Goal: Information Seeking & Learning: Understand process/instructions

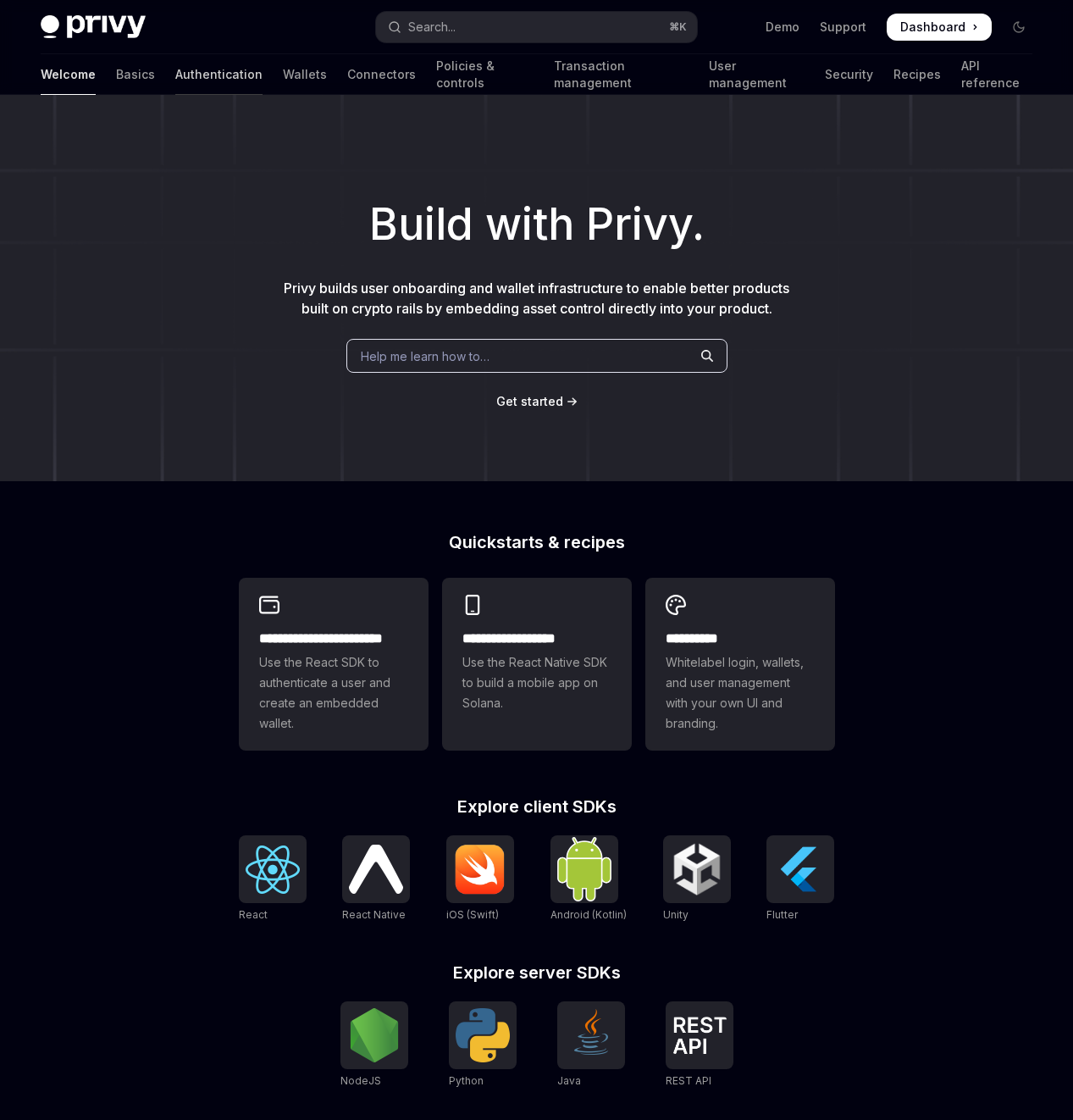
click at [176, 73] on link "Authentication" at bounding box center [219, 75] width 87 height 41
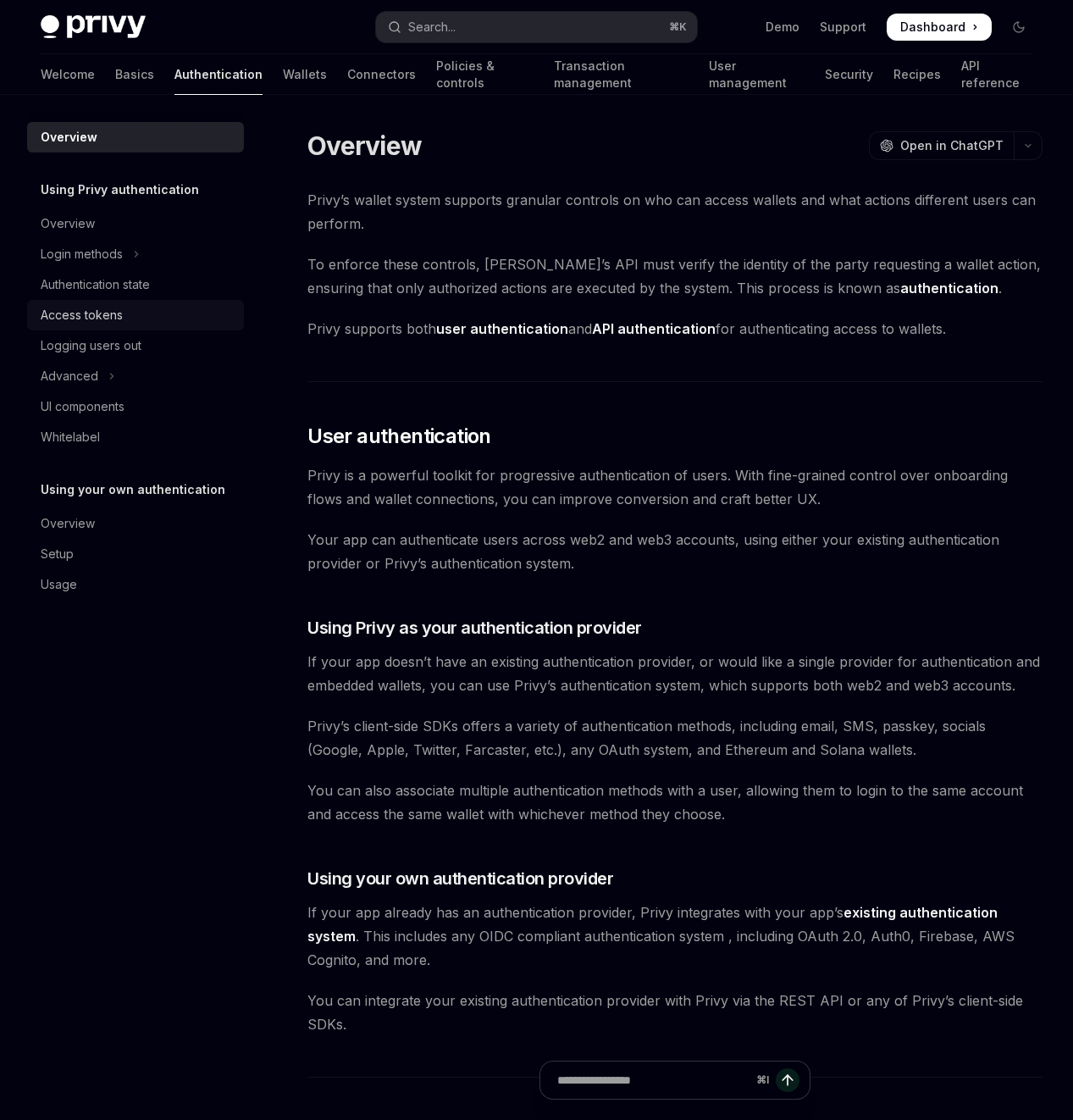
click at [94, 317] on div "Access tokens" at bounding box center [81, 314] width 82 height 20
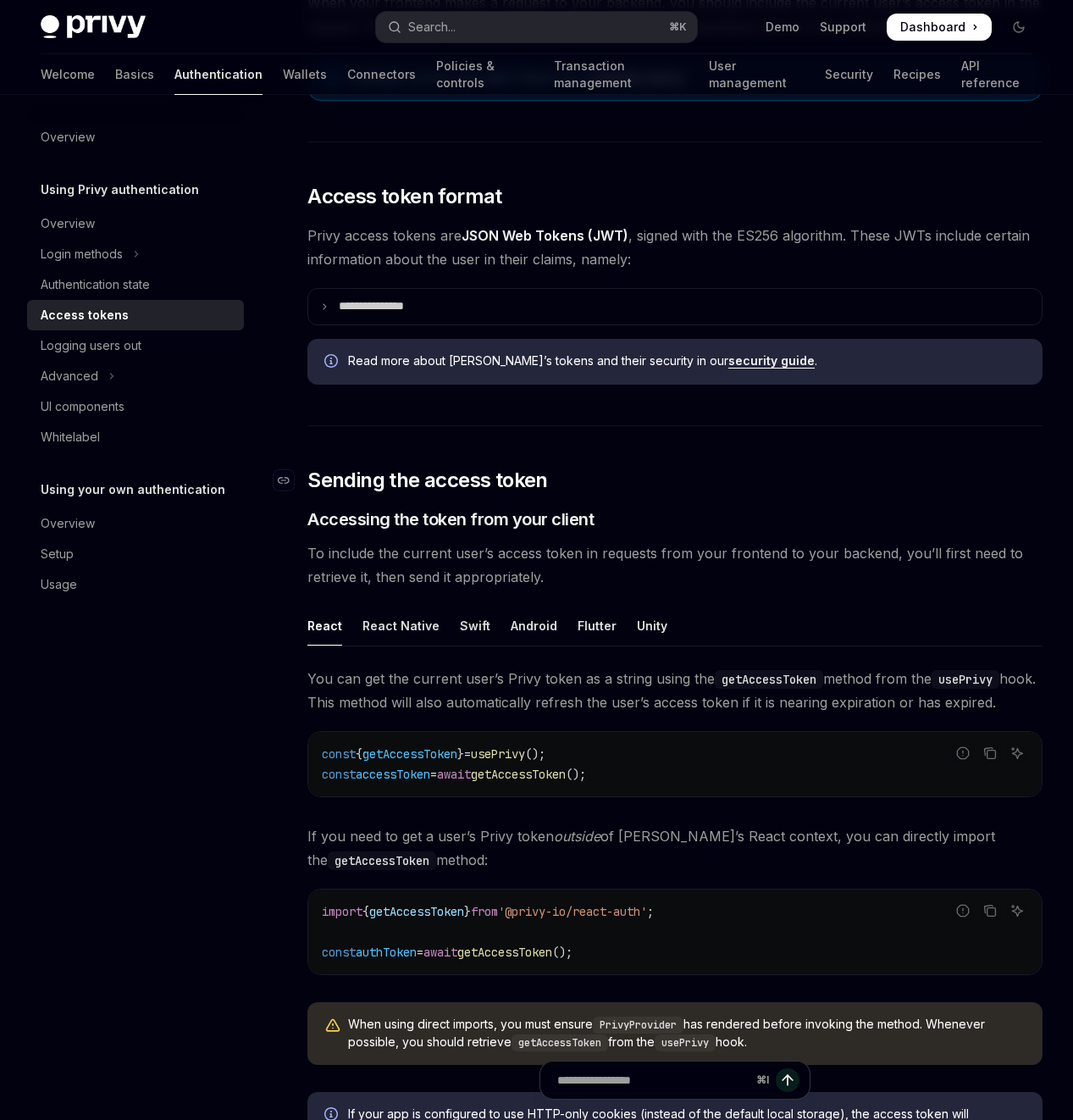
scroll to position [290, 0]
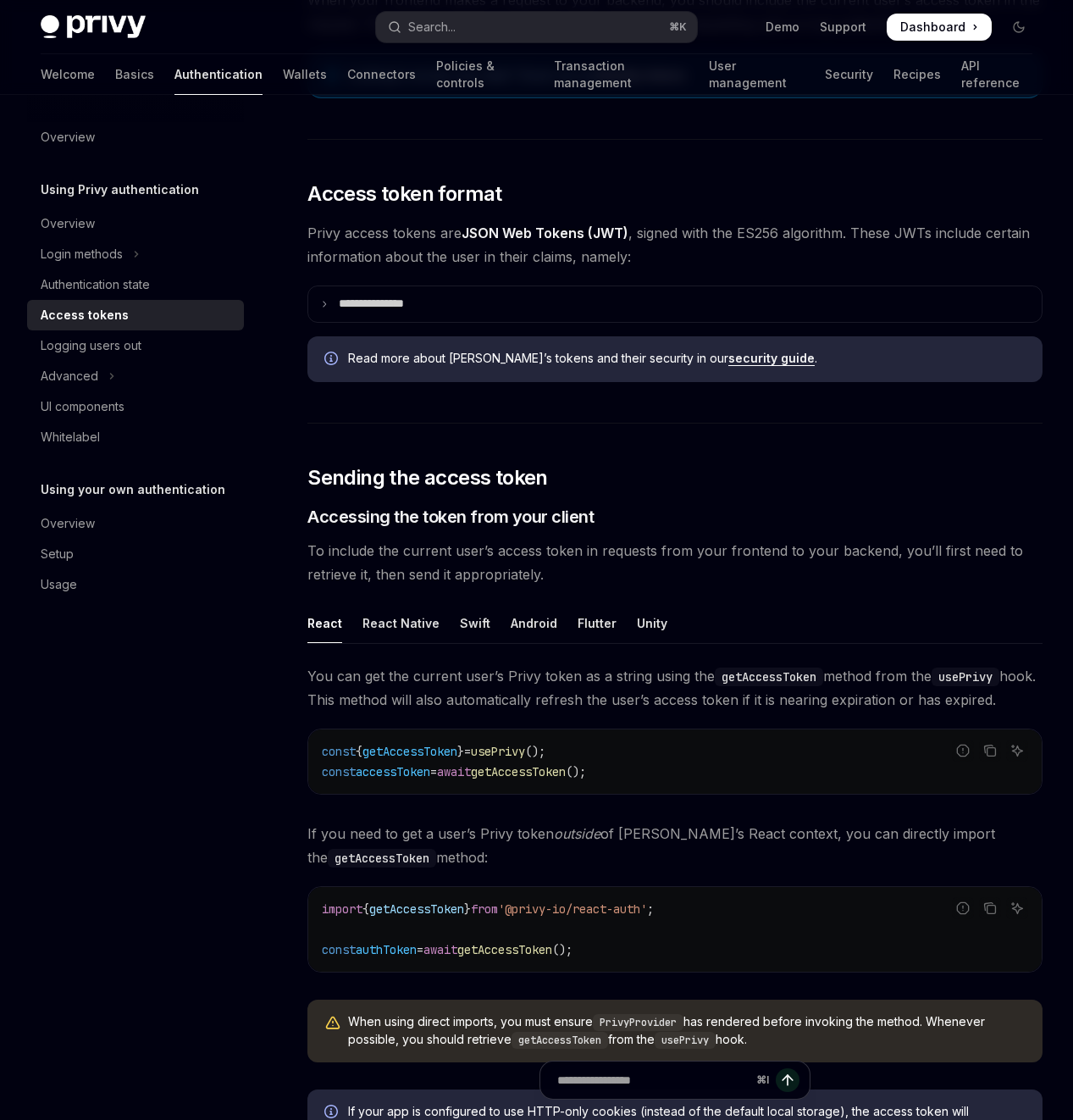
click at [527, 779] on span "getAccessToken" at bounding box center [518, 773] width 95 height 16
click at [171, 821] on div "Overview Using Privy authentication Overview Login methods Authentication state…" at bounding box center [148, 608] width 244 height 1025
click at [96, 367] on div "Advanced" at bounding box center [69, 376] width 57 height 20
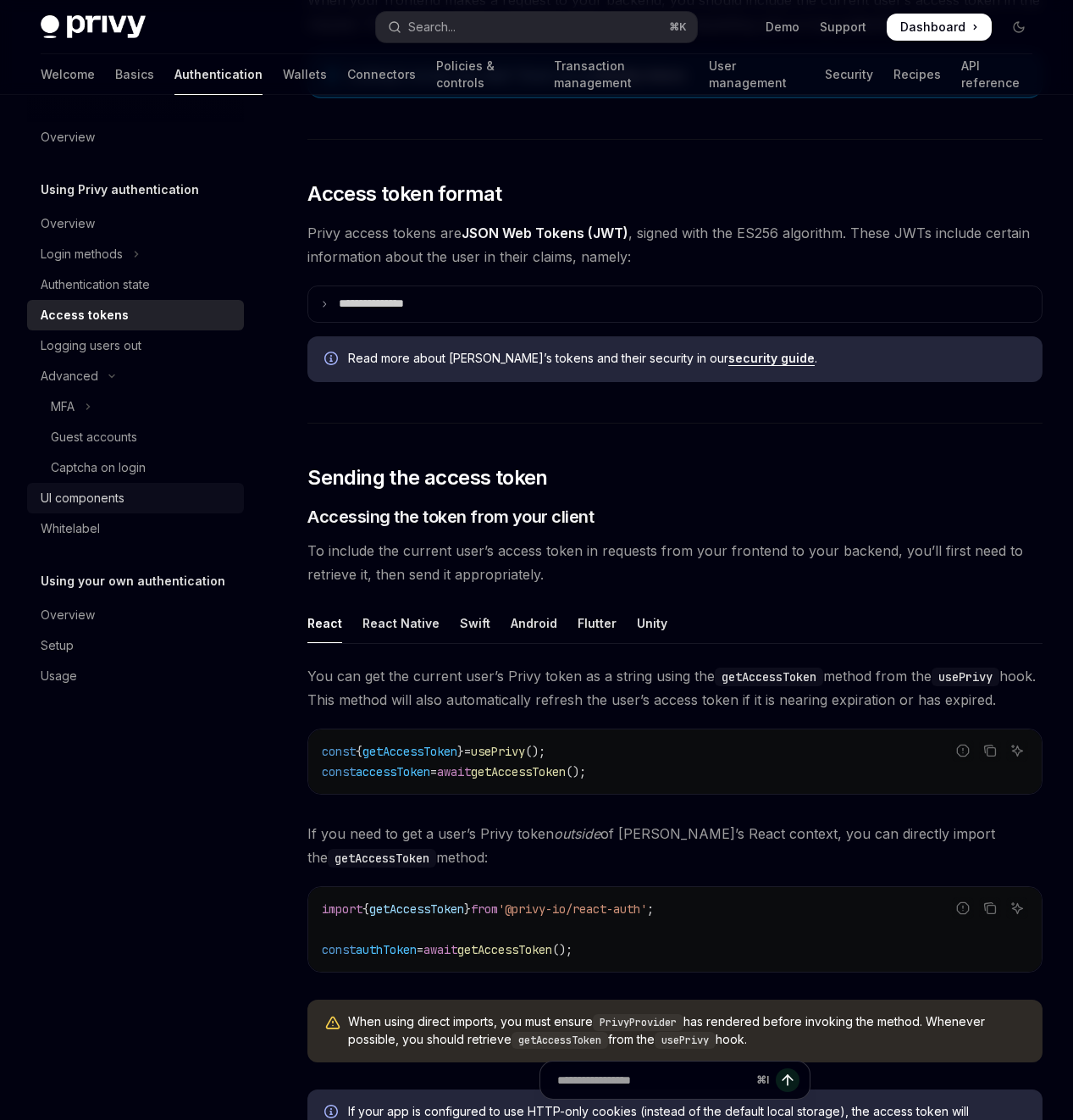
click at [106, 505] on div "UI components" at bounding box center [82, 498] width 83 height 20
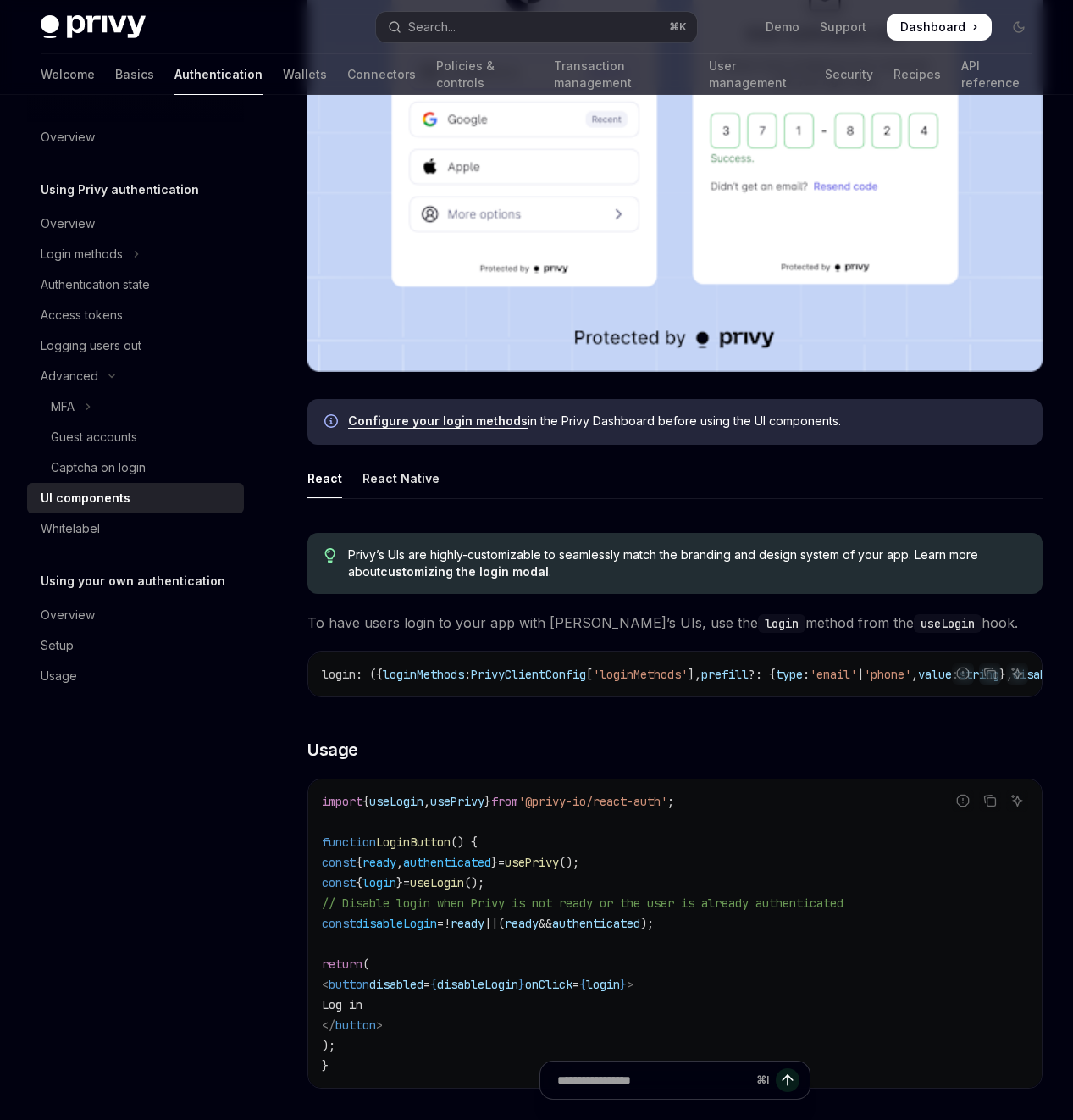
scroll to position [554, 0]
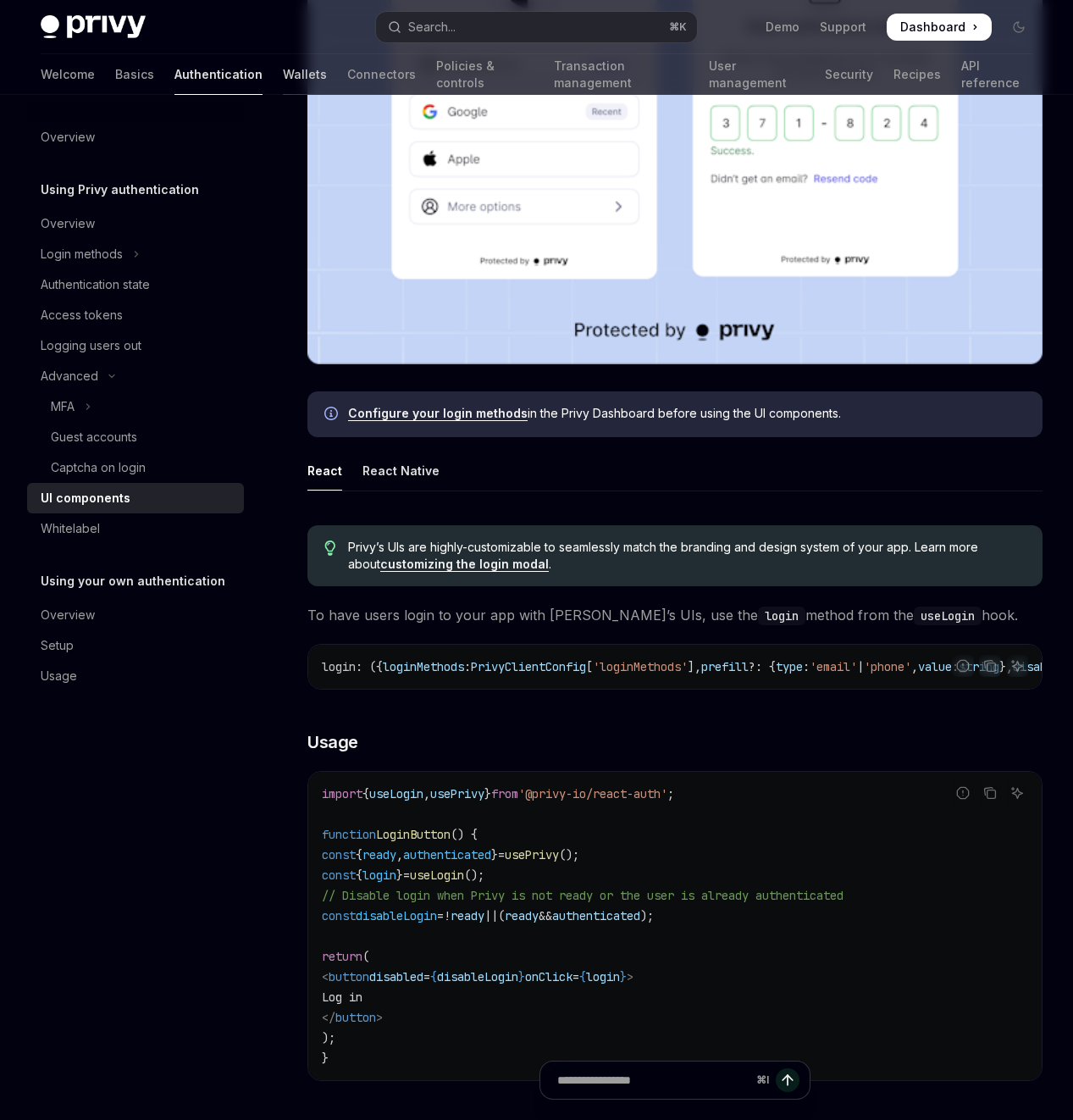
click at [283, 81] on link "Wallets" at bounding box center [305, 75] width 44 height 41
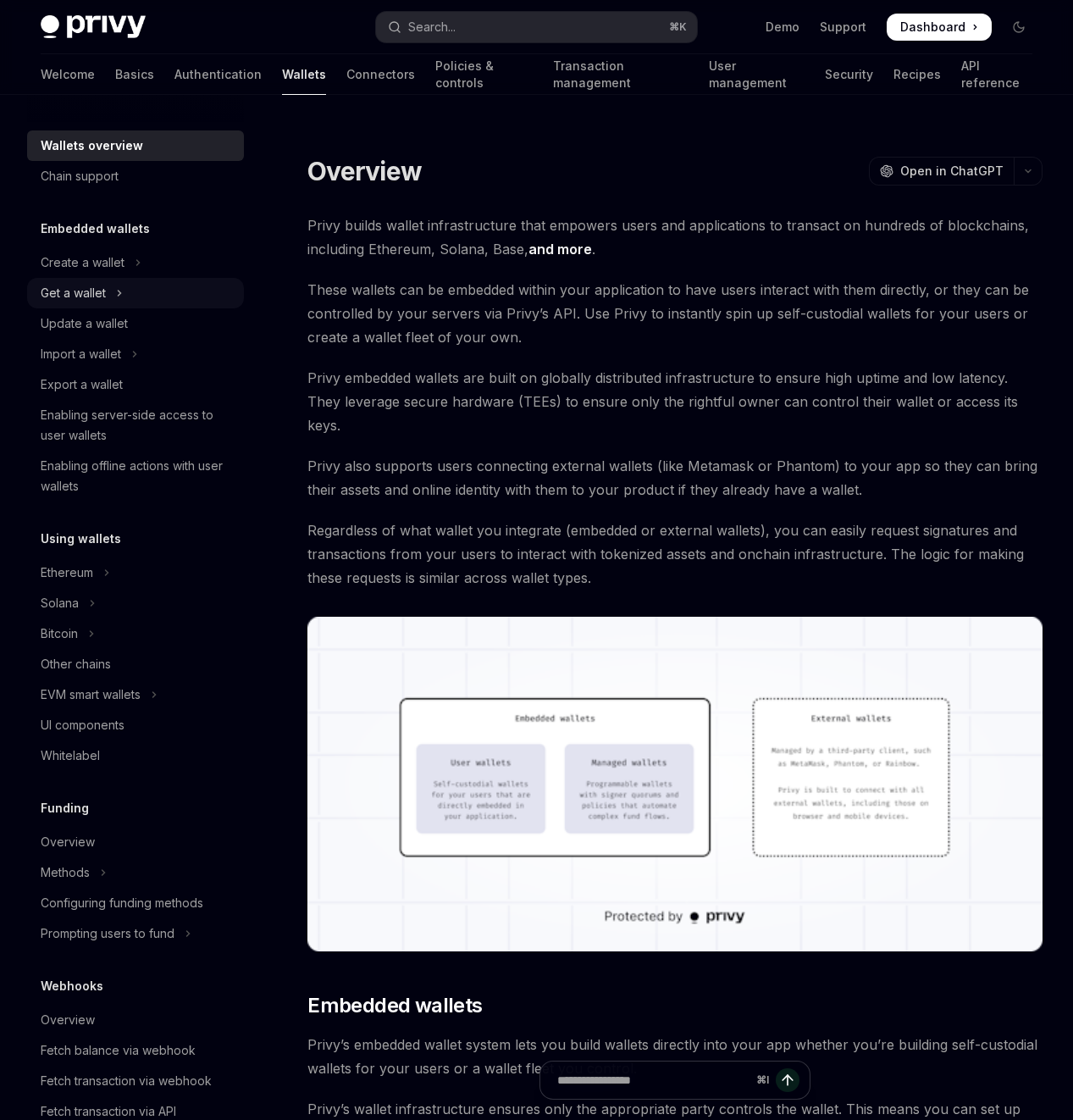
click at [108, 295] on button "Get a wallet" at bounding box center [136, 292] width 217 height 30
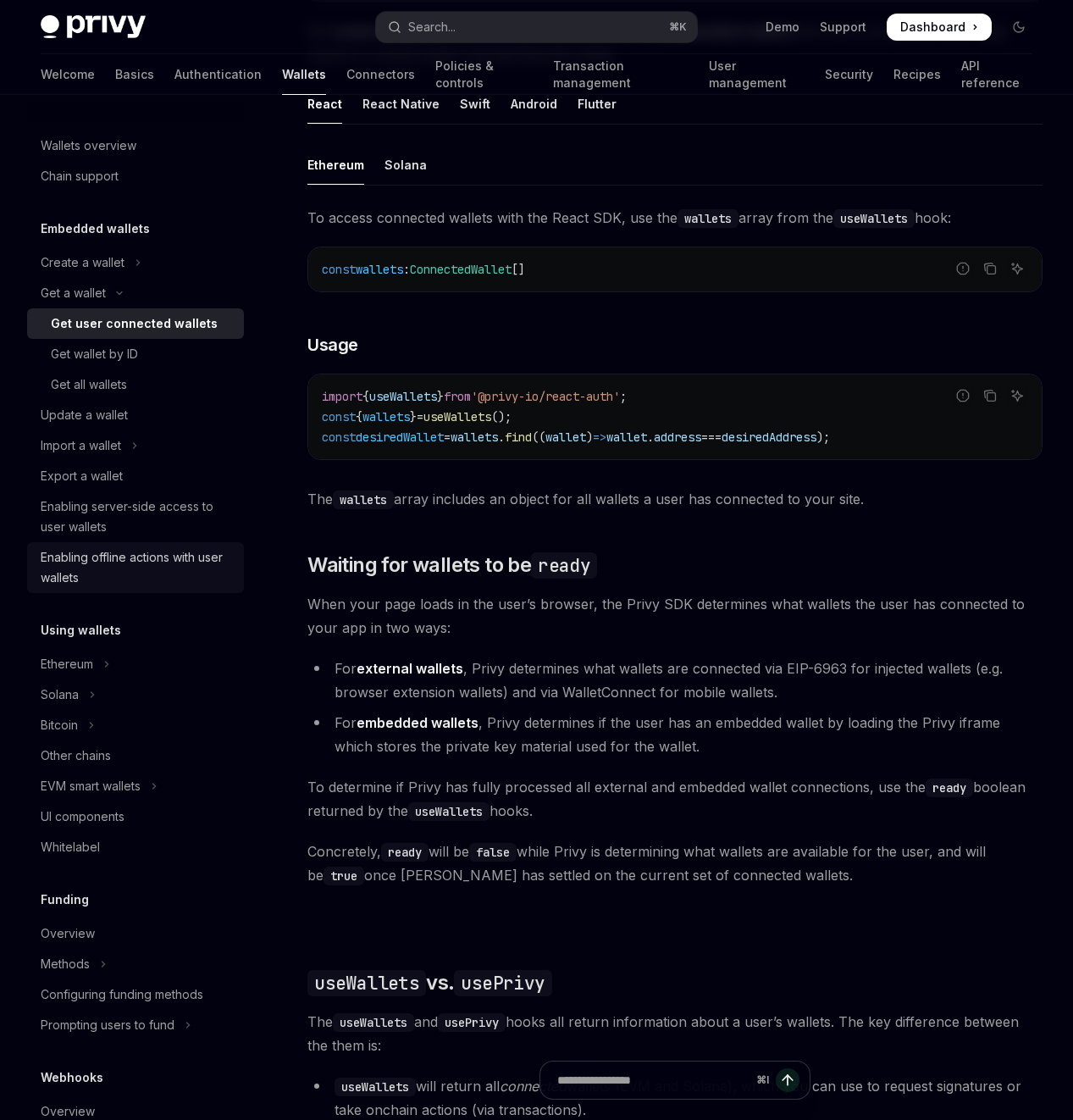
scroll to position [292, 0]
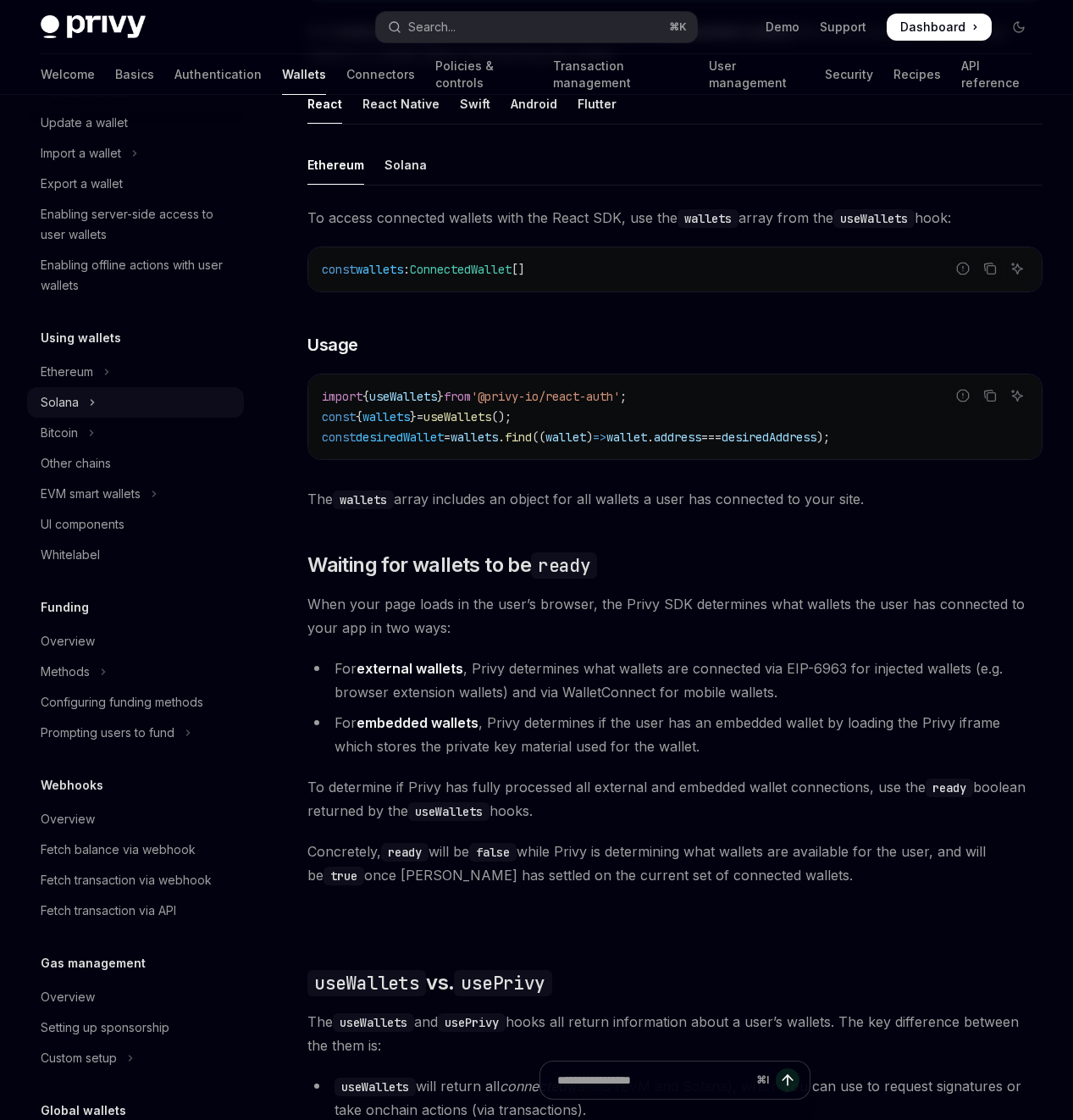
click at [97, 395] on button "Solana" at bounding box center [136, 402] width 217 height 30
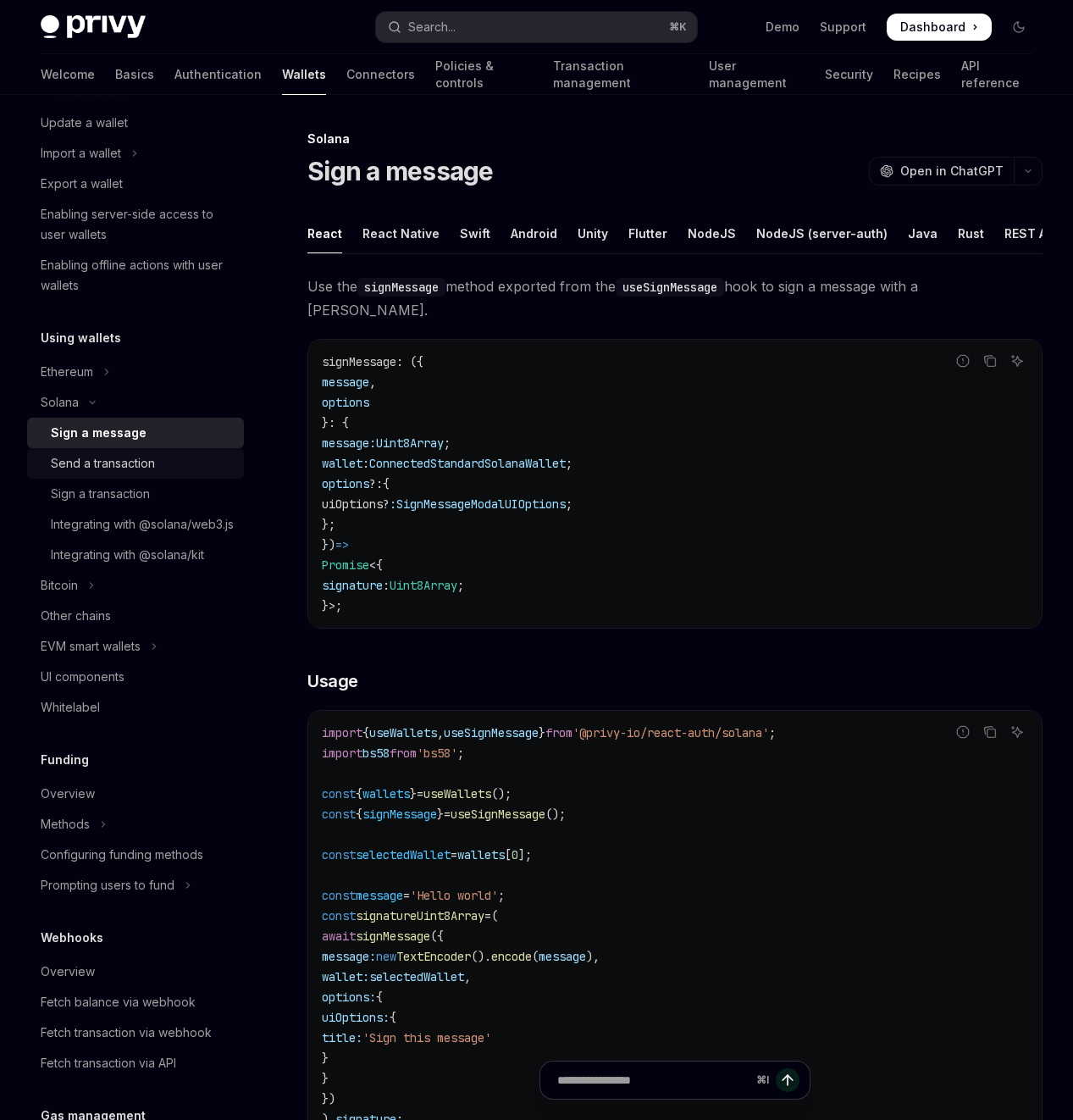
click at [137, 465] on div "Send a transaction" at bounding box center [102, 463] width 104 height 20
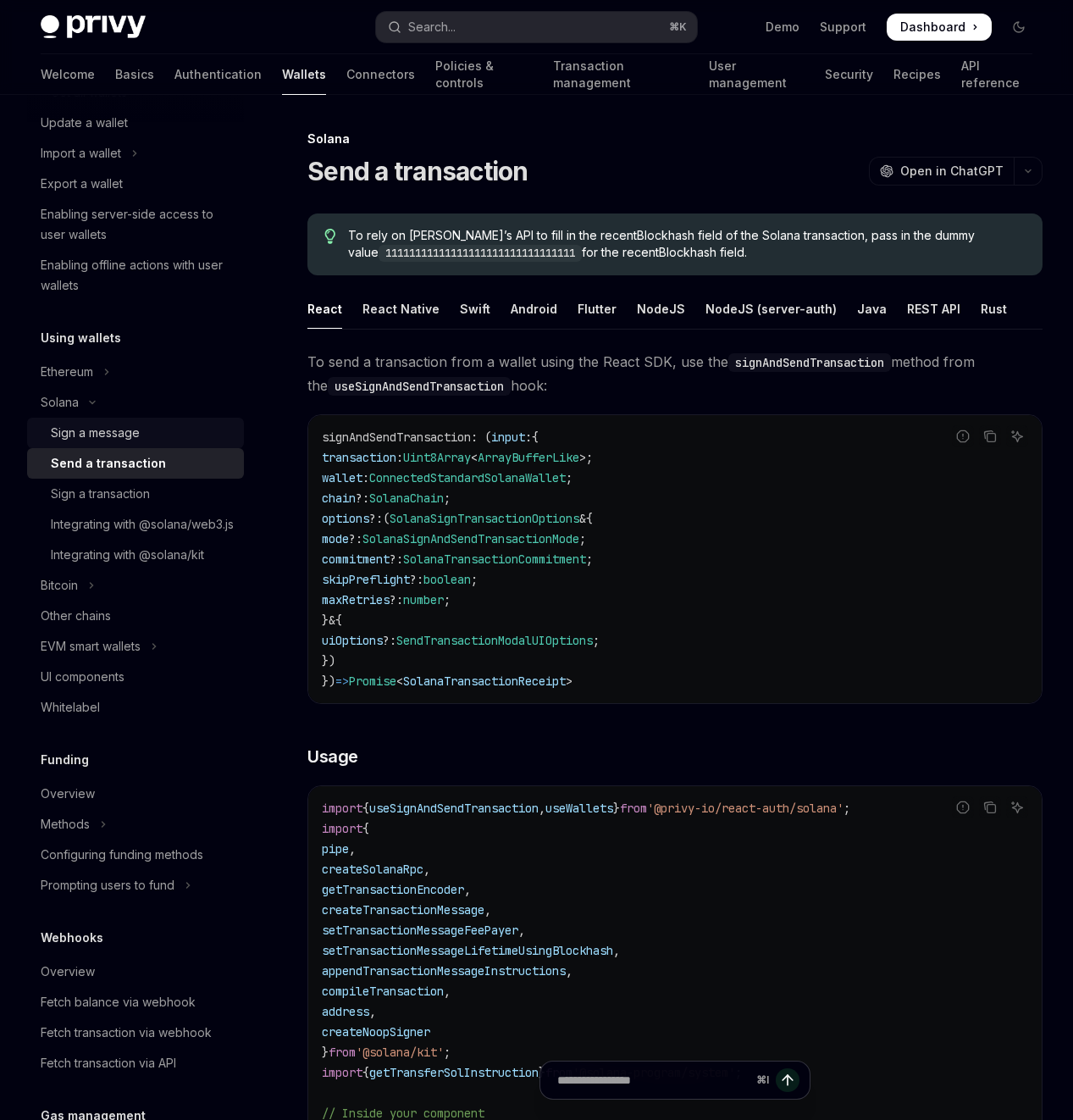
click at [105, 440] on div "Sign a message" at bounding box center [95, 433] width 89 height 20
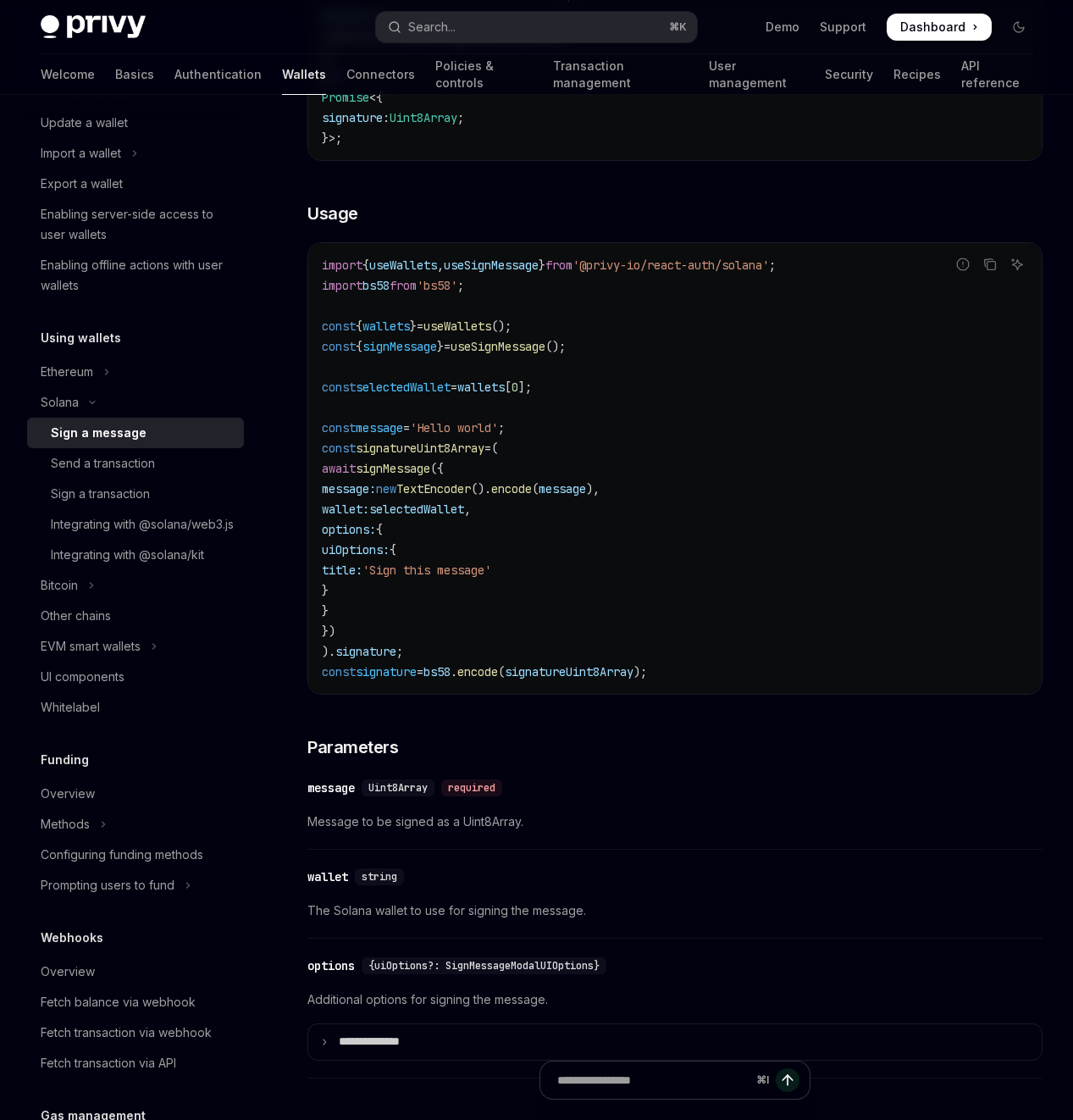
scroll to position [503, 0]
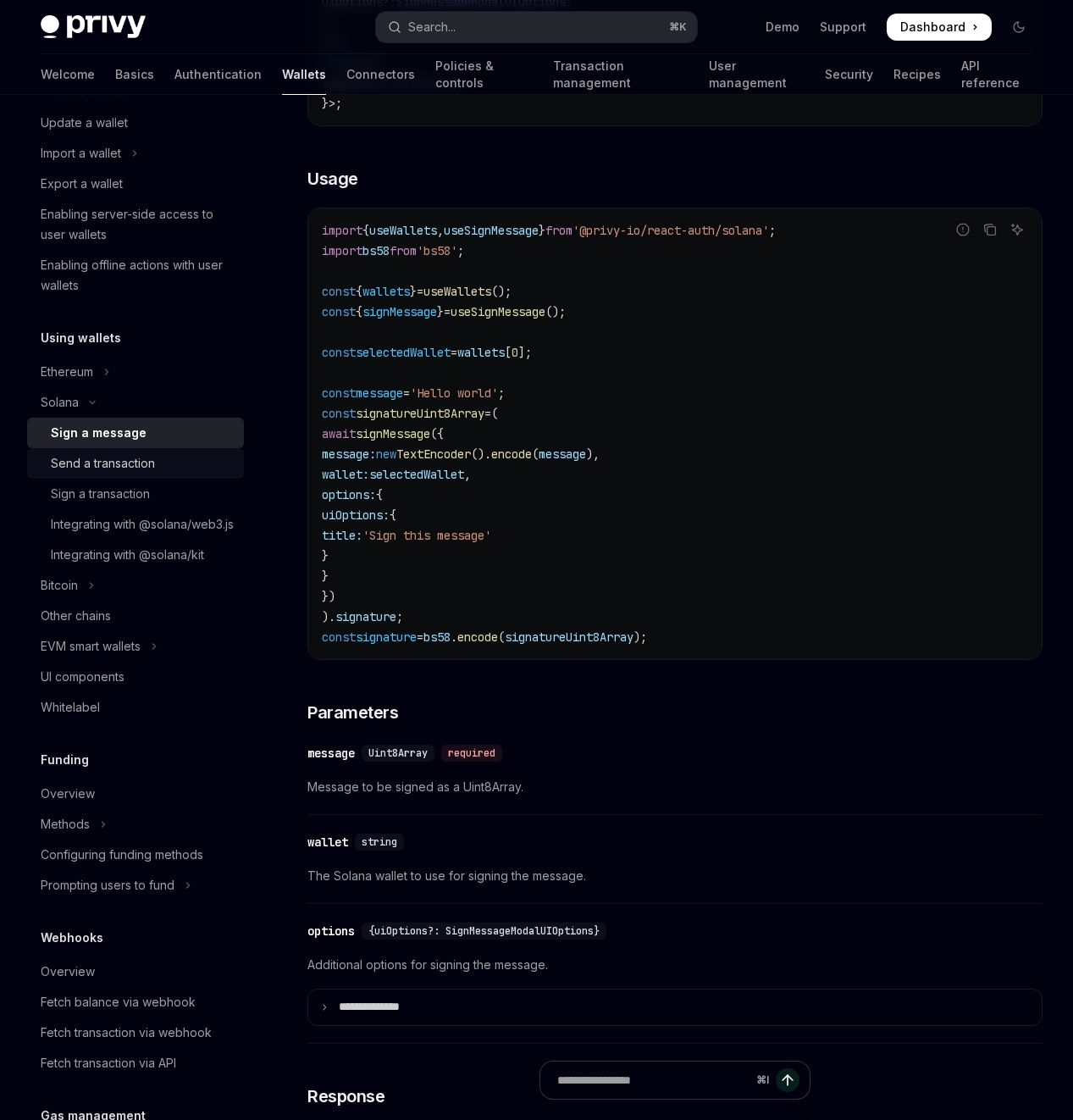
click at [87, 465] on div "Send a transaction" at bounding box center [102, 463] width 104 height 20
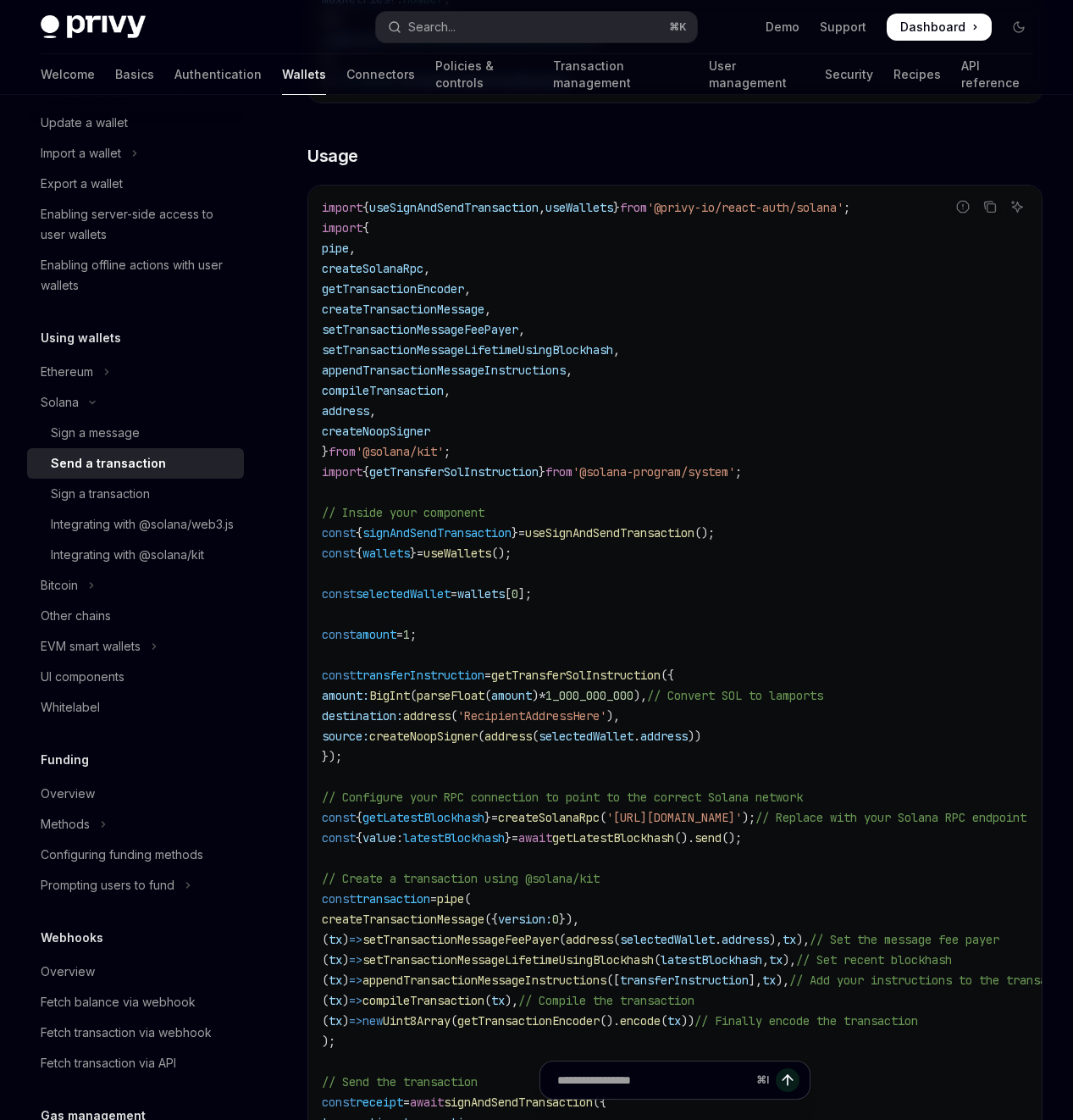
scroll to position [804, 0]
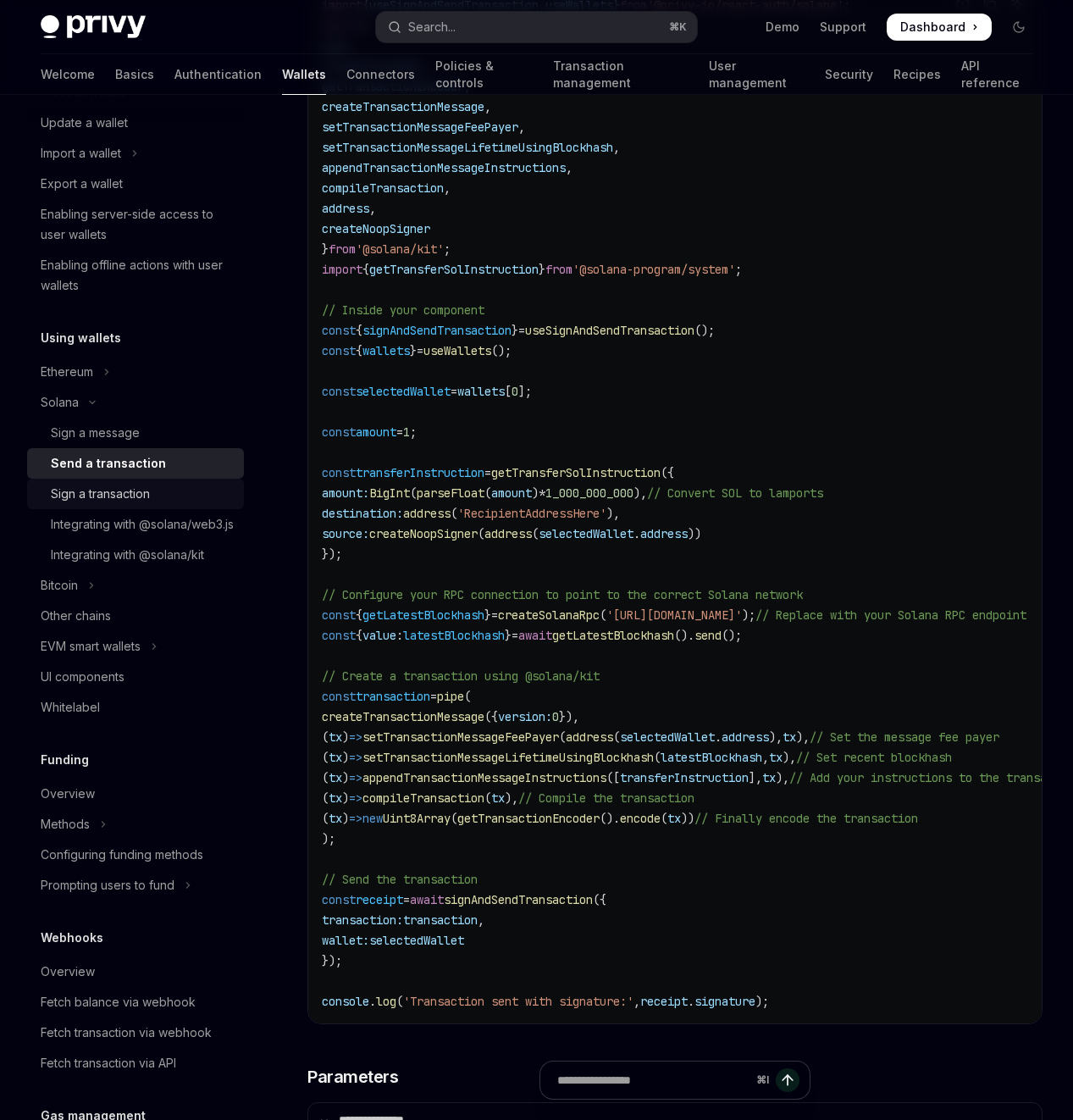
click at [105, 494] on div "Sign a transaction" at bounding box center [100, 494] width 99 height 20
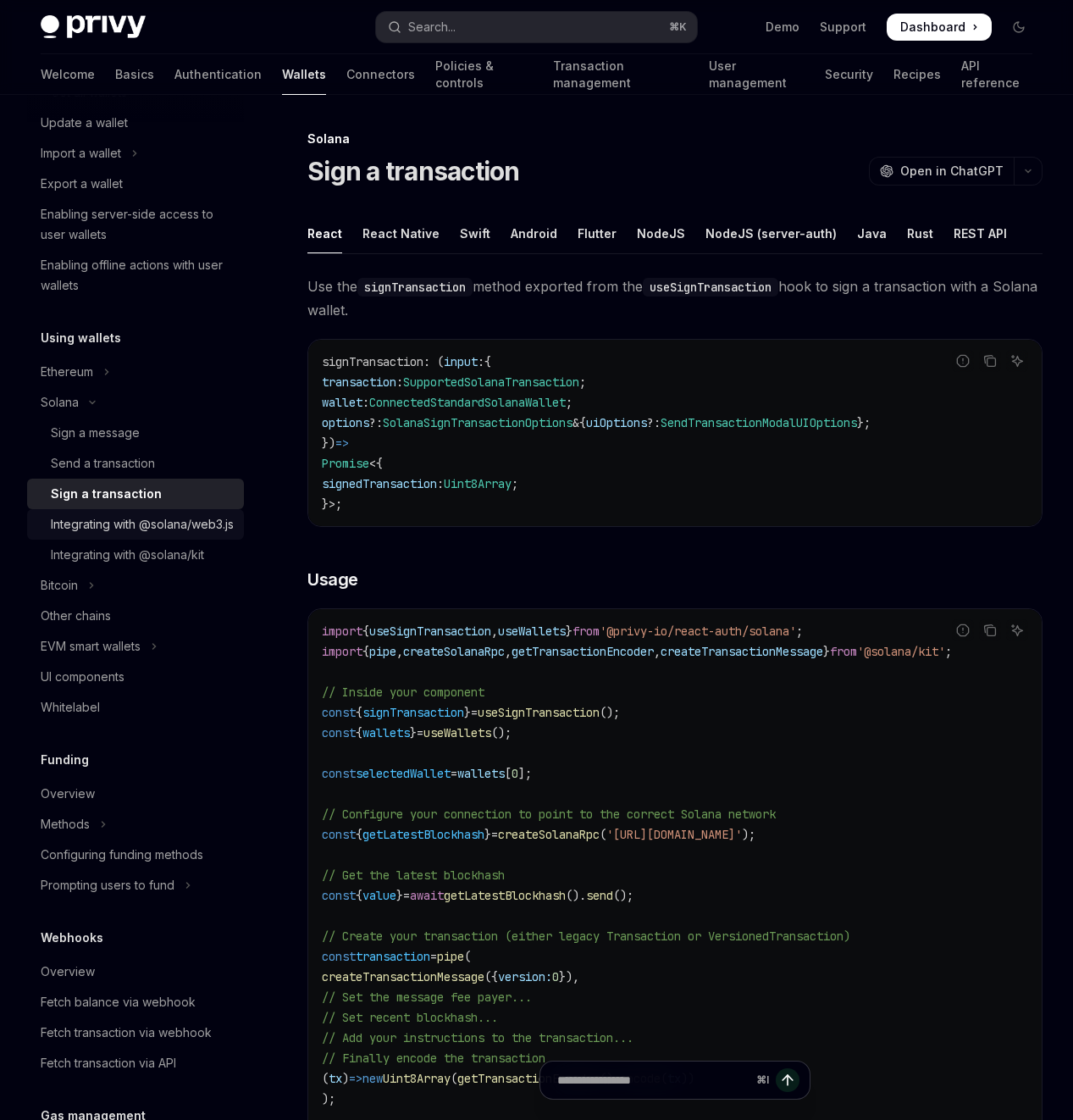
click at [121, 523] on div "Integrating with @solana/web3.js" at bounding box center [142, 524] width 183 height 20
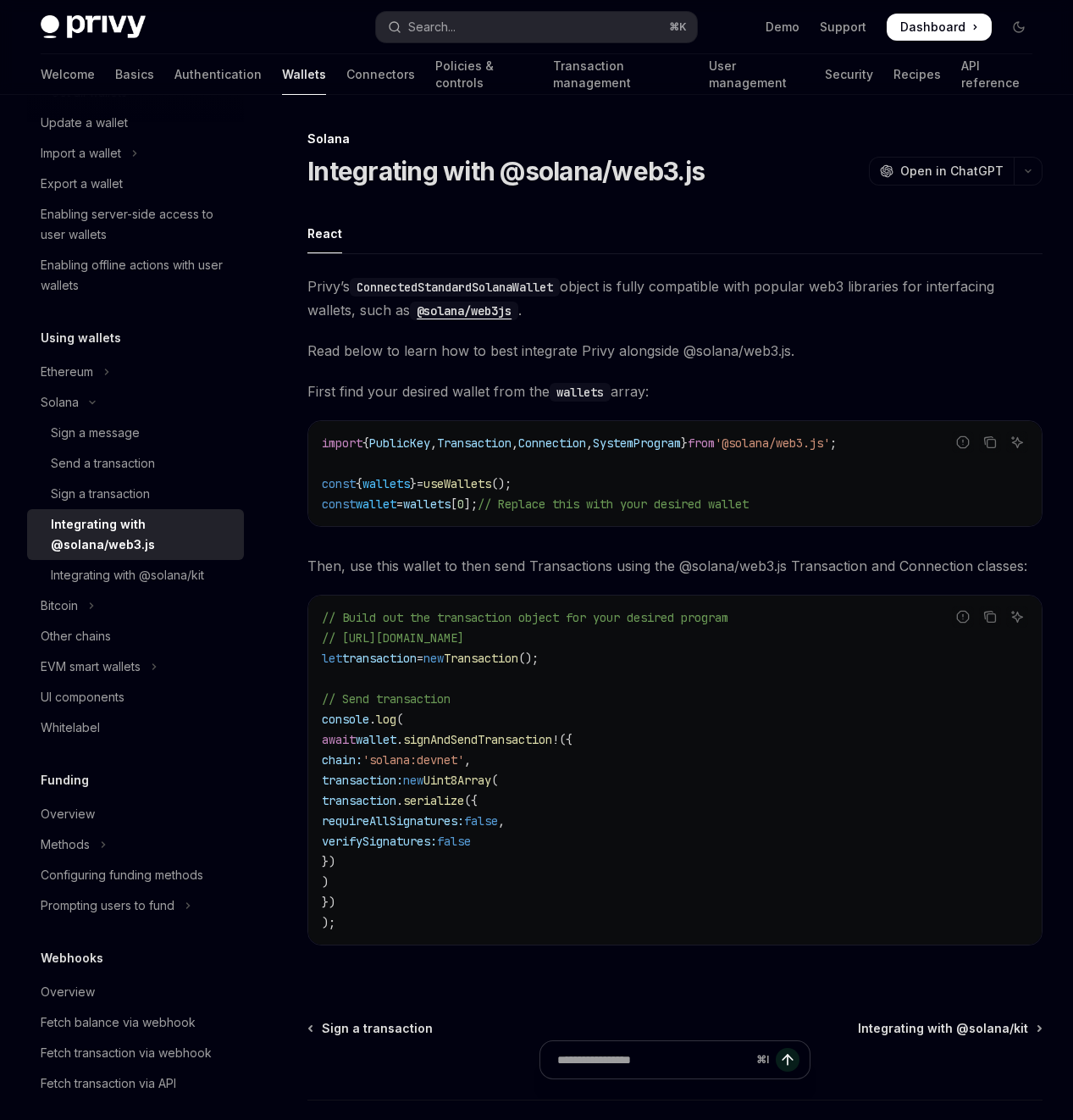
click at [0, 0] on div at bounding box center [0, 0] width 0 height 0
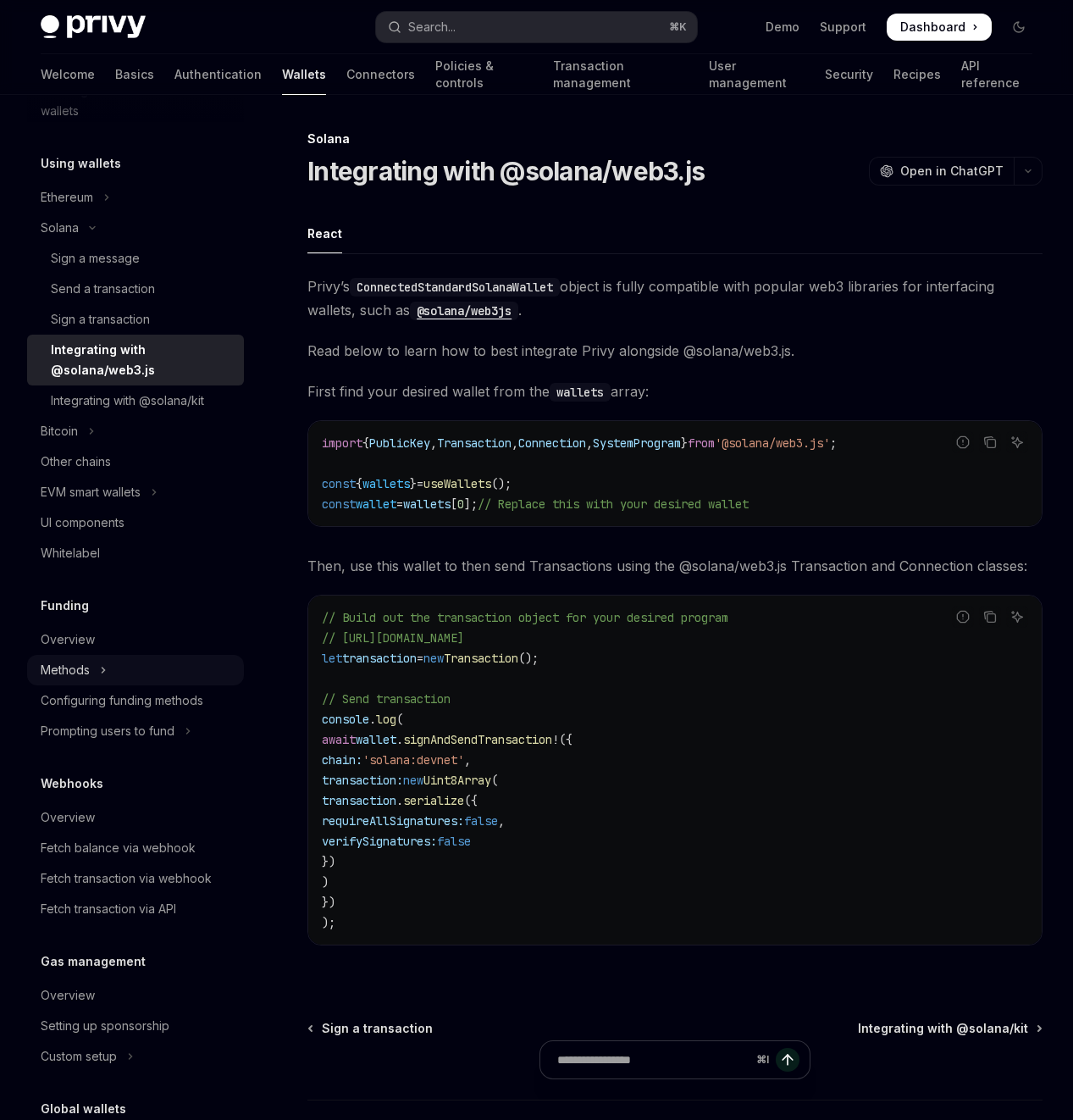
scroll to position [530, 0]
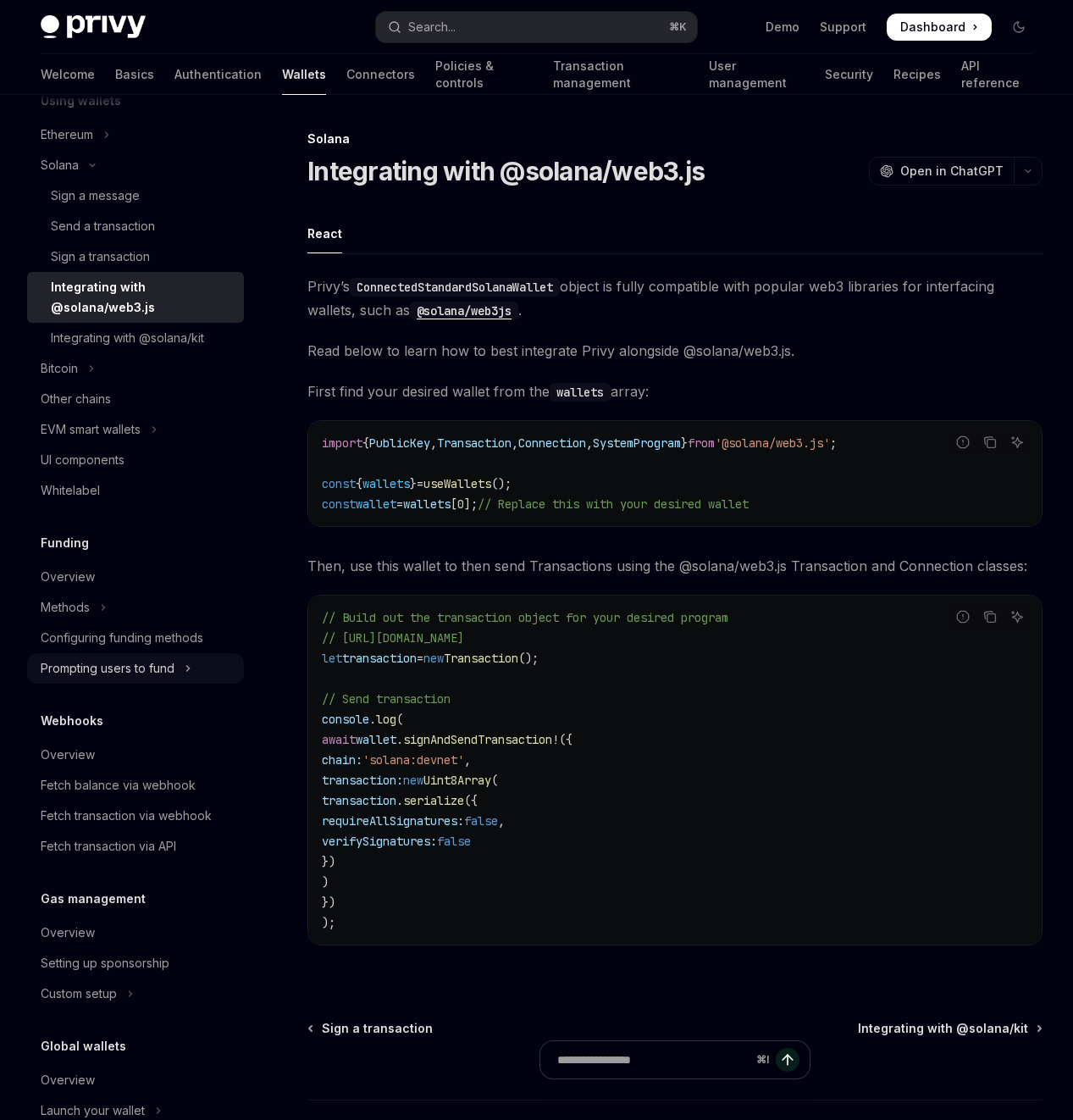
click at [164, 658] on div "Prompting users to fund" at bounding box center [108, 668] width 134 height 20
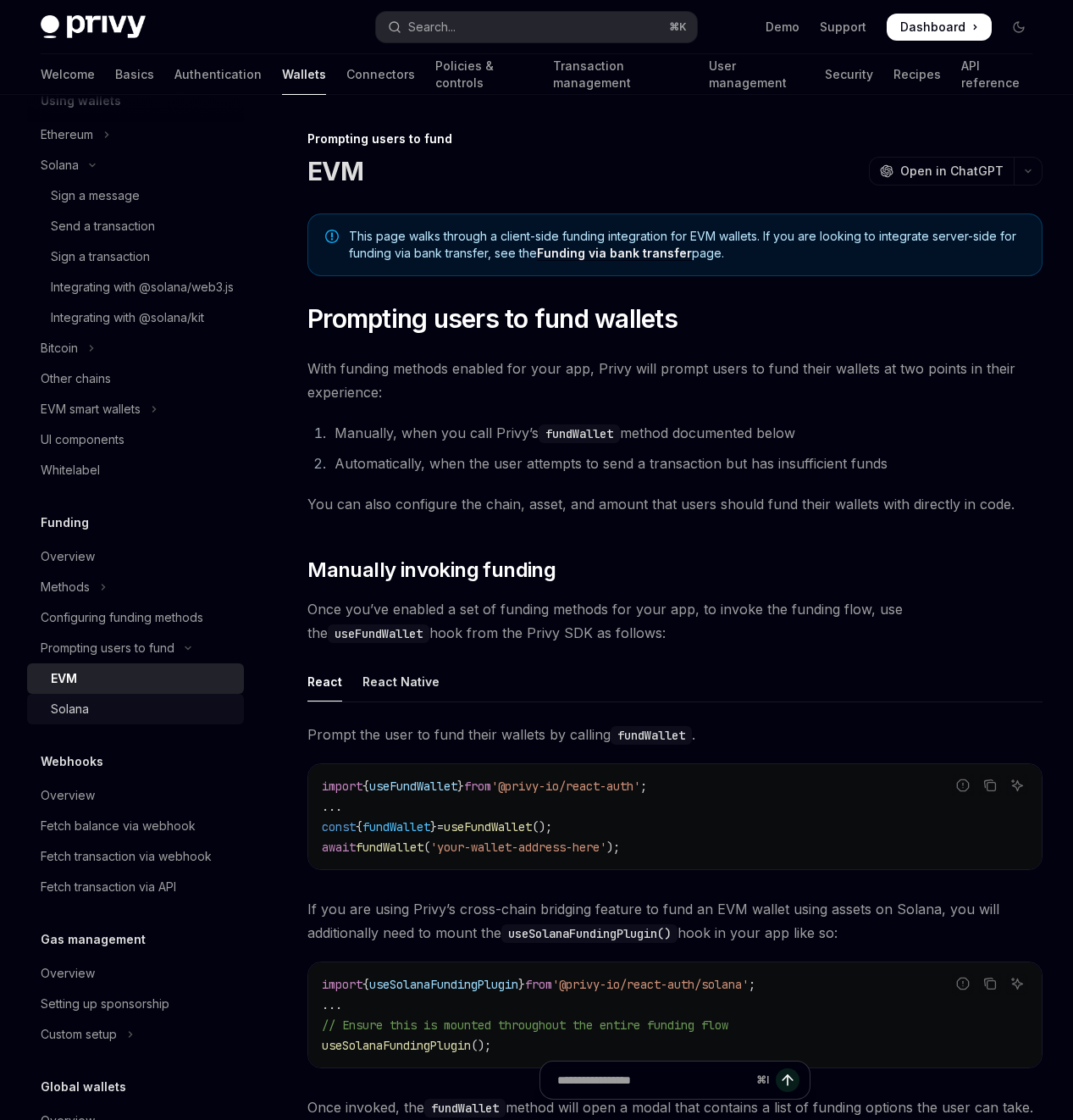
click at [123, 719] on div "Solana" at bounding box center [142, 708] width 183 height 20
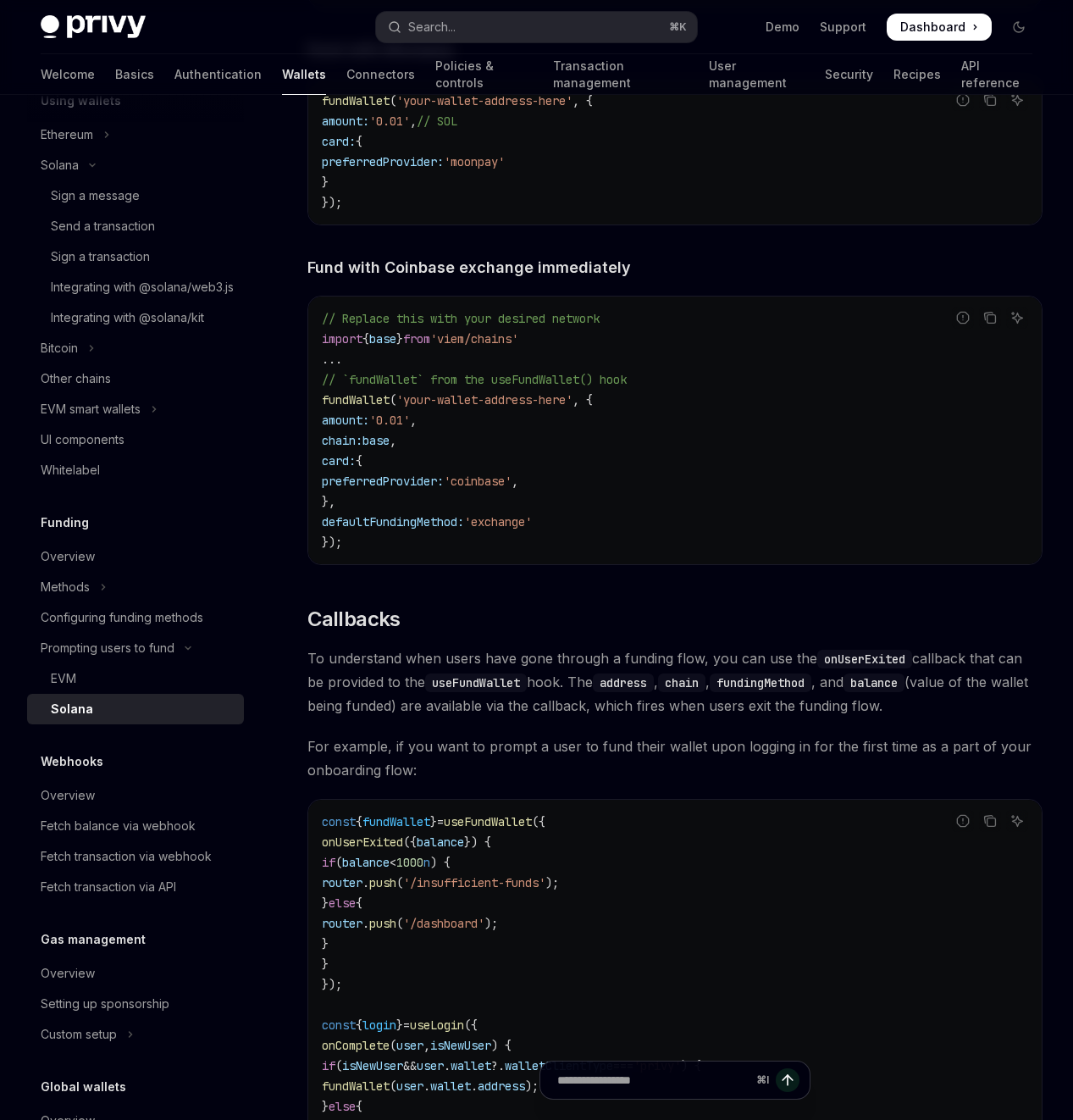
scroll to position [2014, 0]
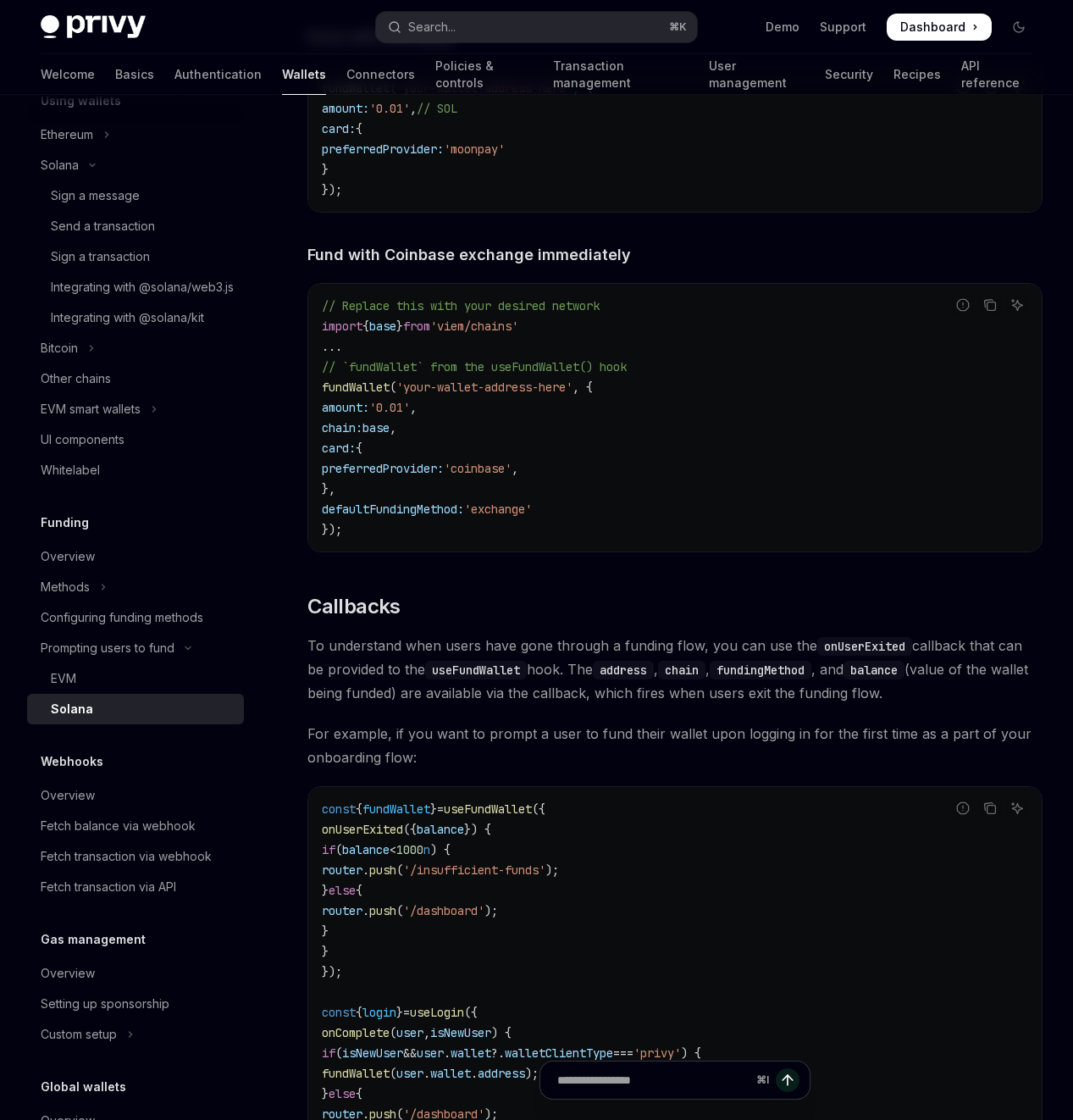
drag, startPoint x: 409, startPoint y: 671, endPoint x: 327, endPoint y: 598, distance: 109.8
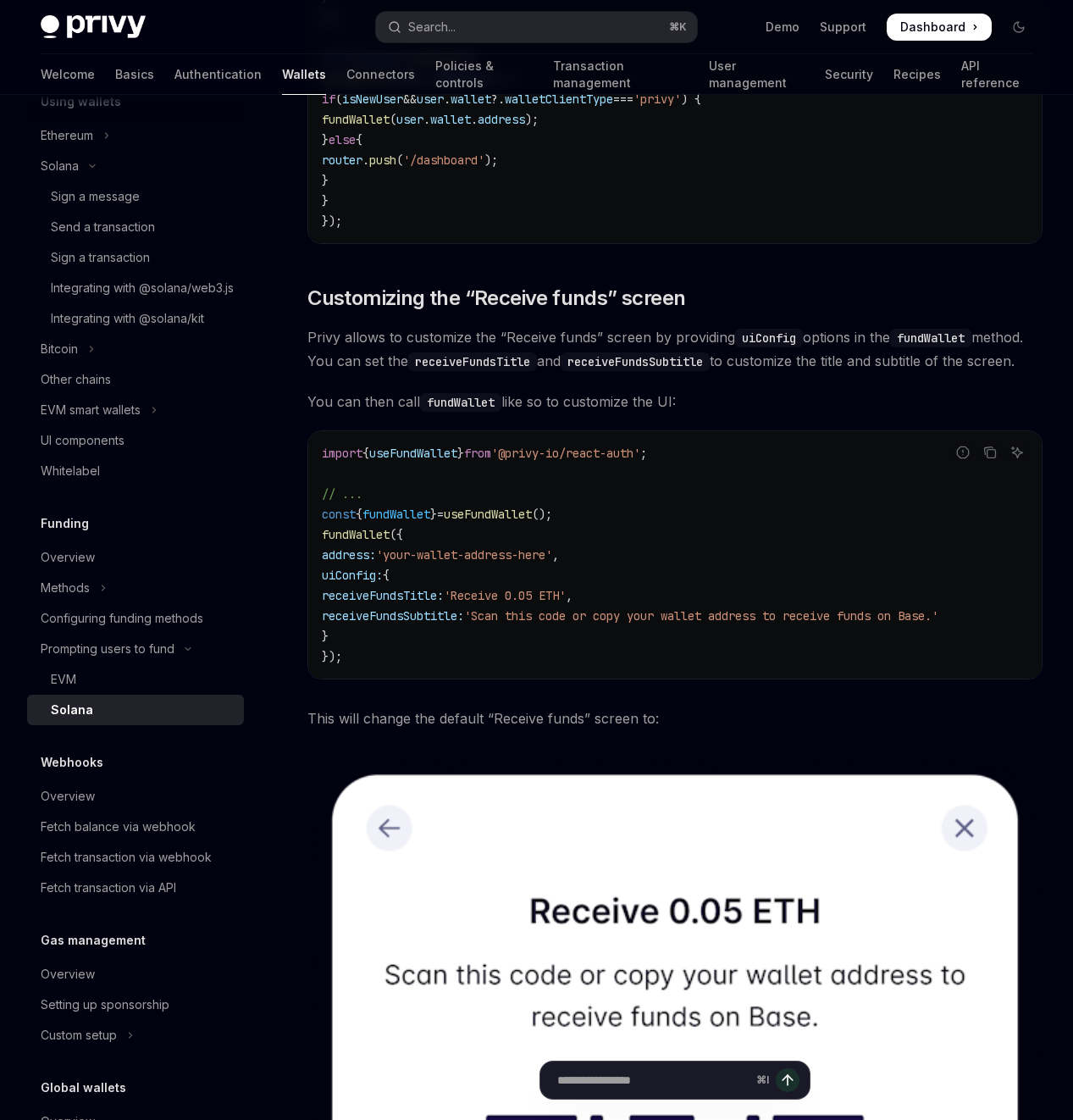
scroll to position [661, 0]
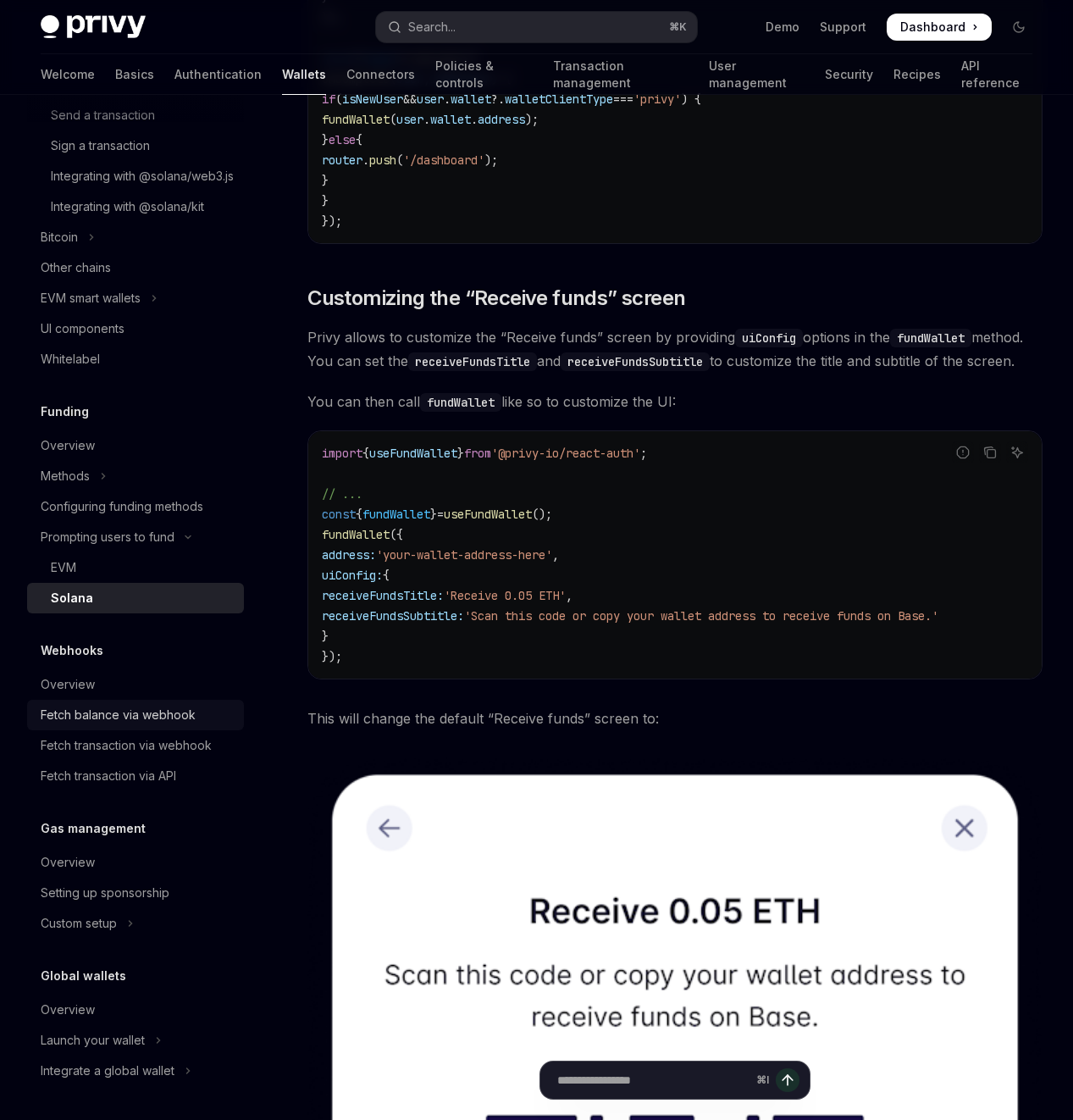
click at [129, 718] on div "Fetch balance via webhook" at bounding box center [118, 714] width 155 height 20
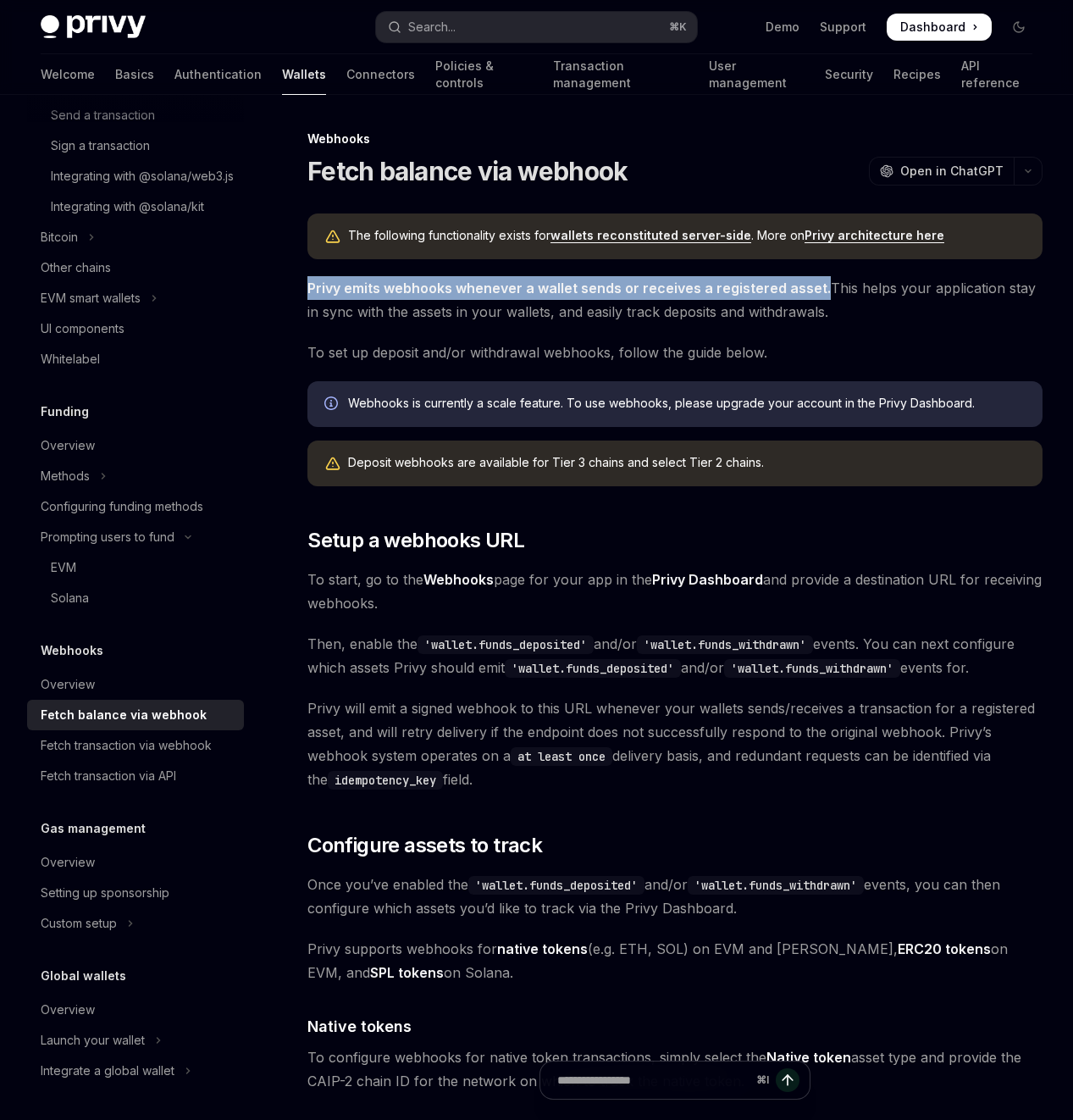
drag, startPoint x: 417, startPoint y: 361, endPoint x: 299, endPoint y: 341, distance: 119.7
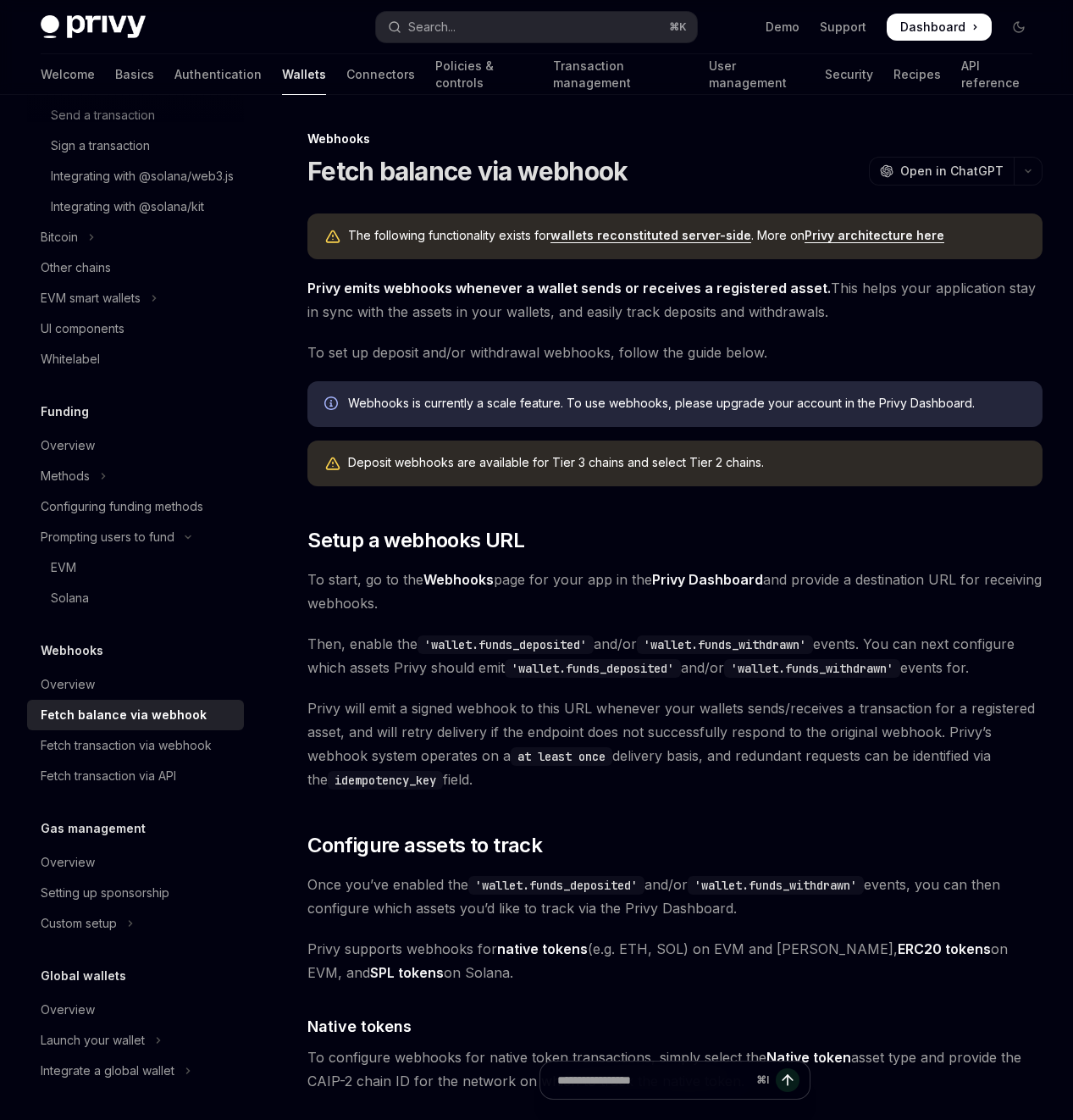
click at [584, 324] on span "Privy emits webhooks whenever a wallet sends or receives a registered asset. Th…" at bounding box center [675, 300] width 735 height 48
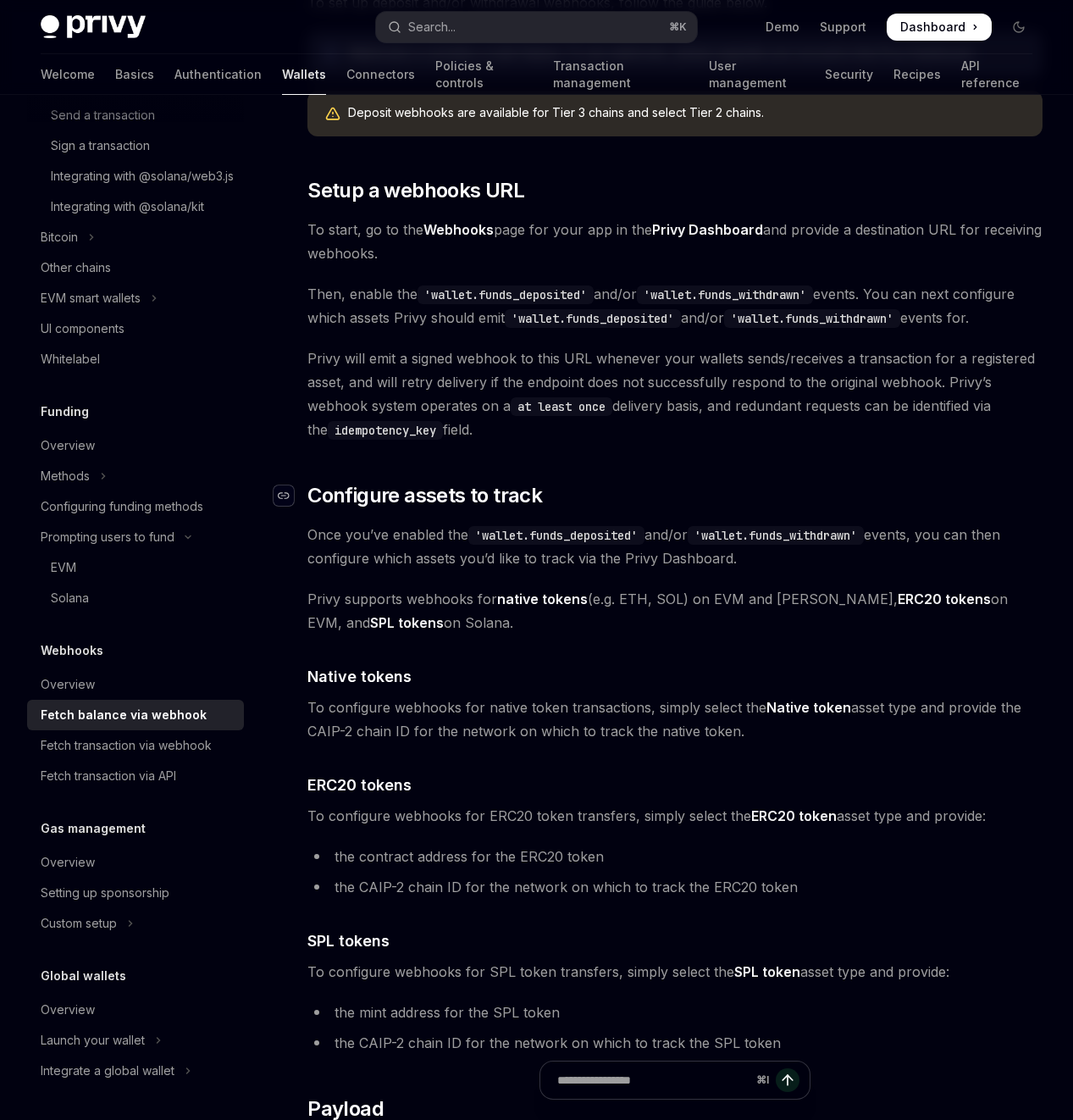
scroll to position [353, 0]
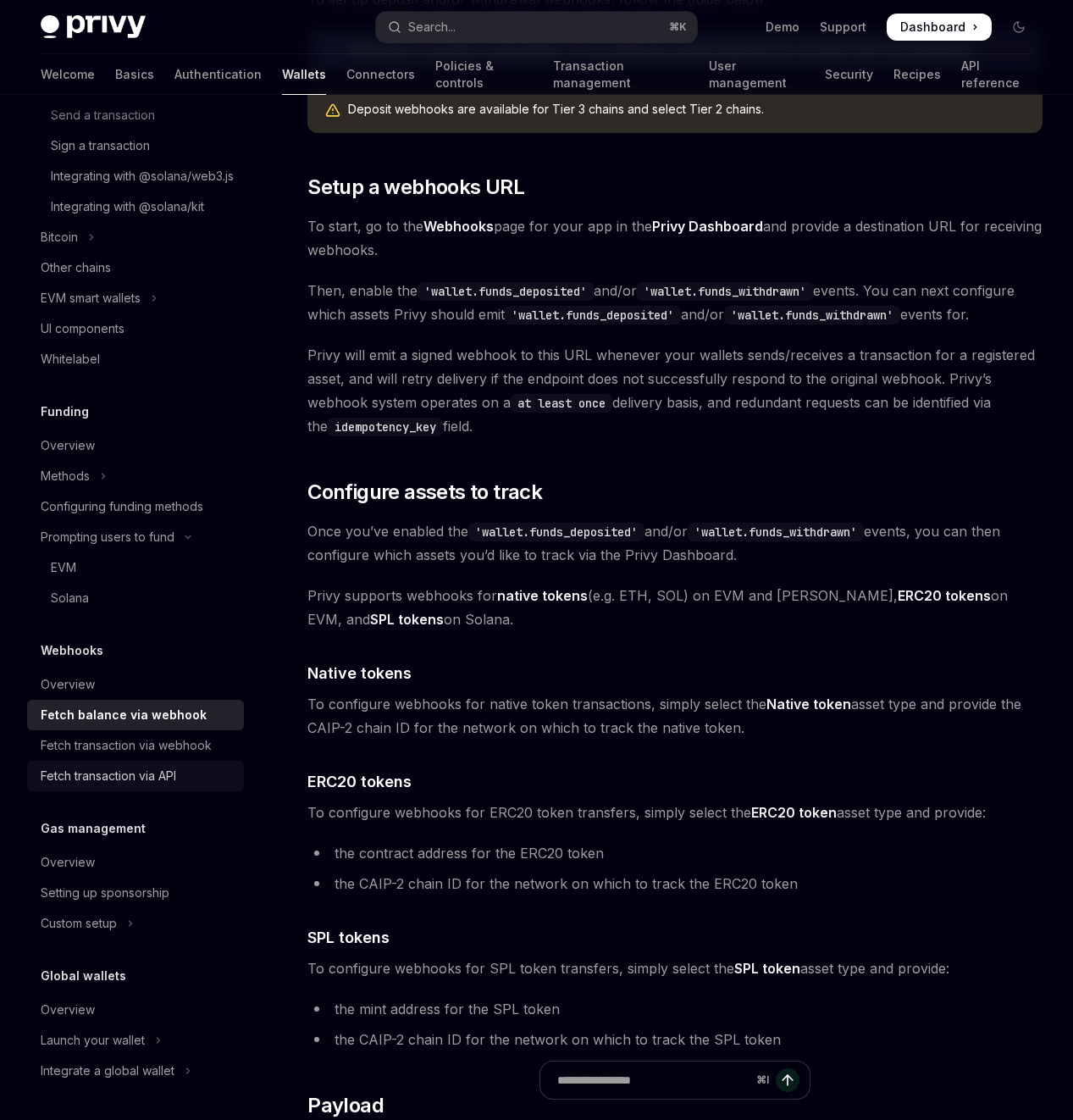
click at [132, 774] on div "Fetch transaction via API" at bounding box center [109, 775] width 136 height 20
type textarea "*"
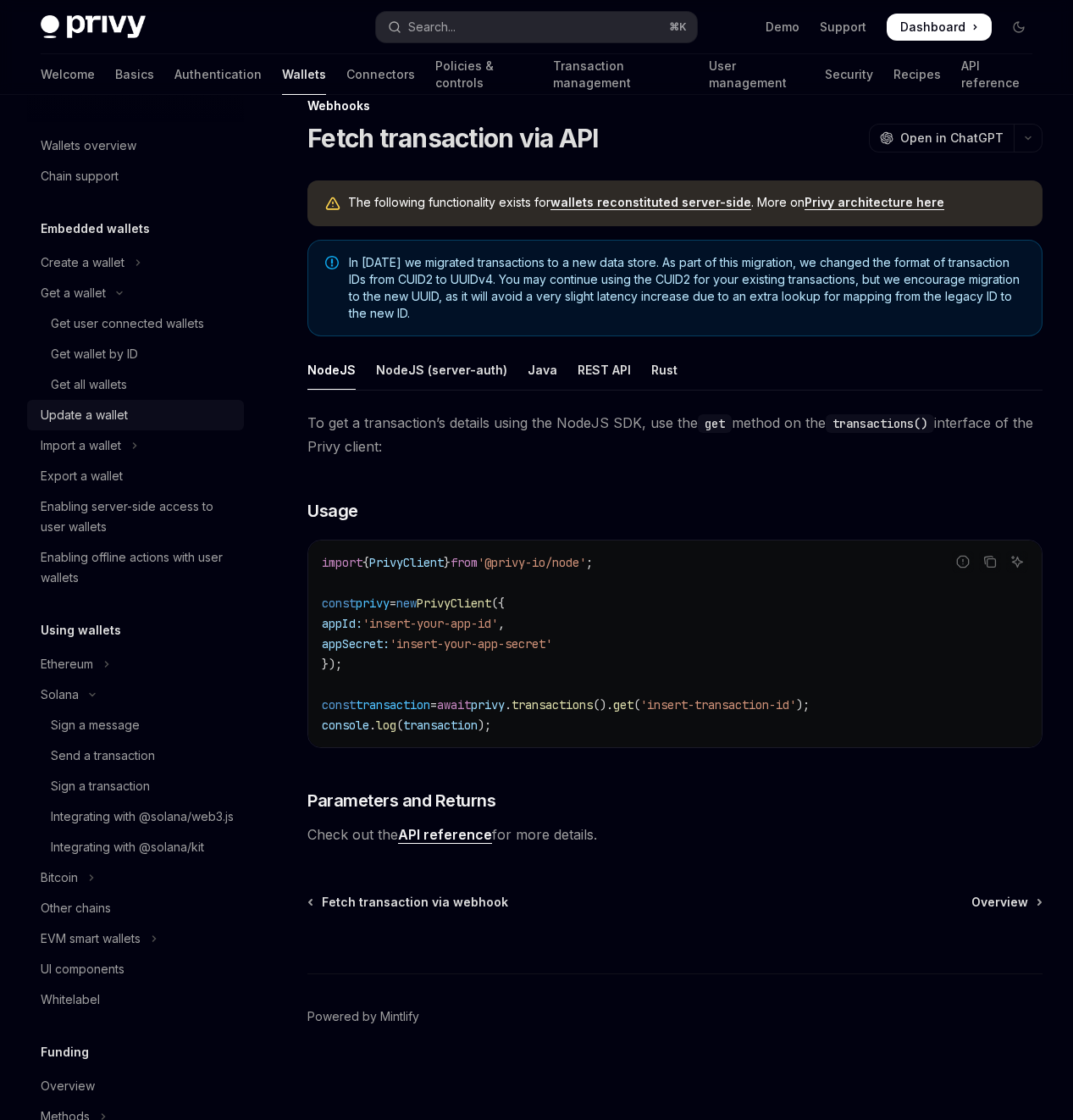
scroll to position [27, 0]
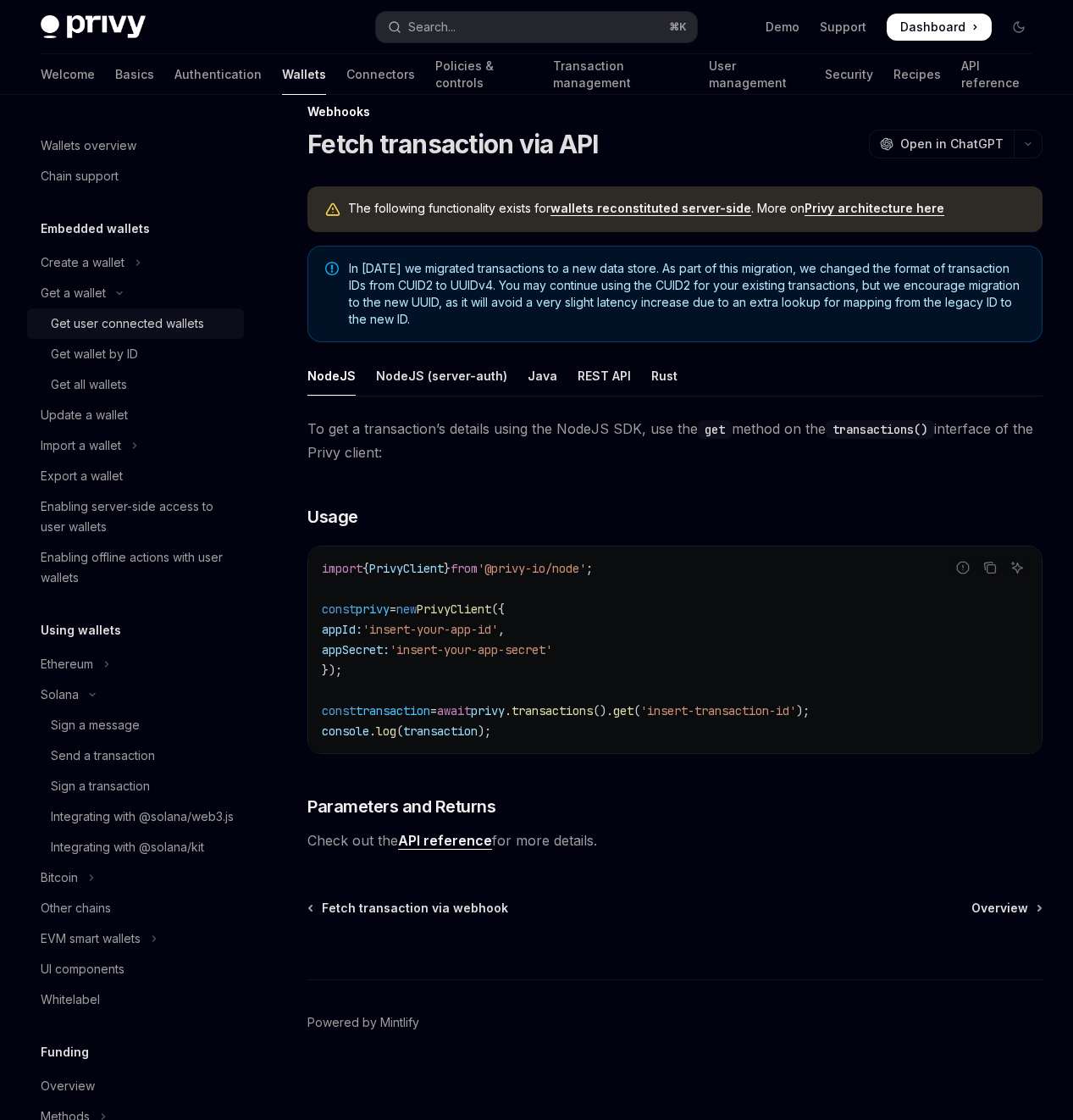
click at [103, 323] on div "Get user connected wallets" at bounding box center [127, 323] width 153 height 20
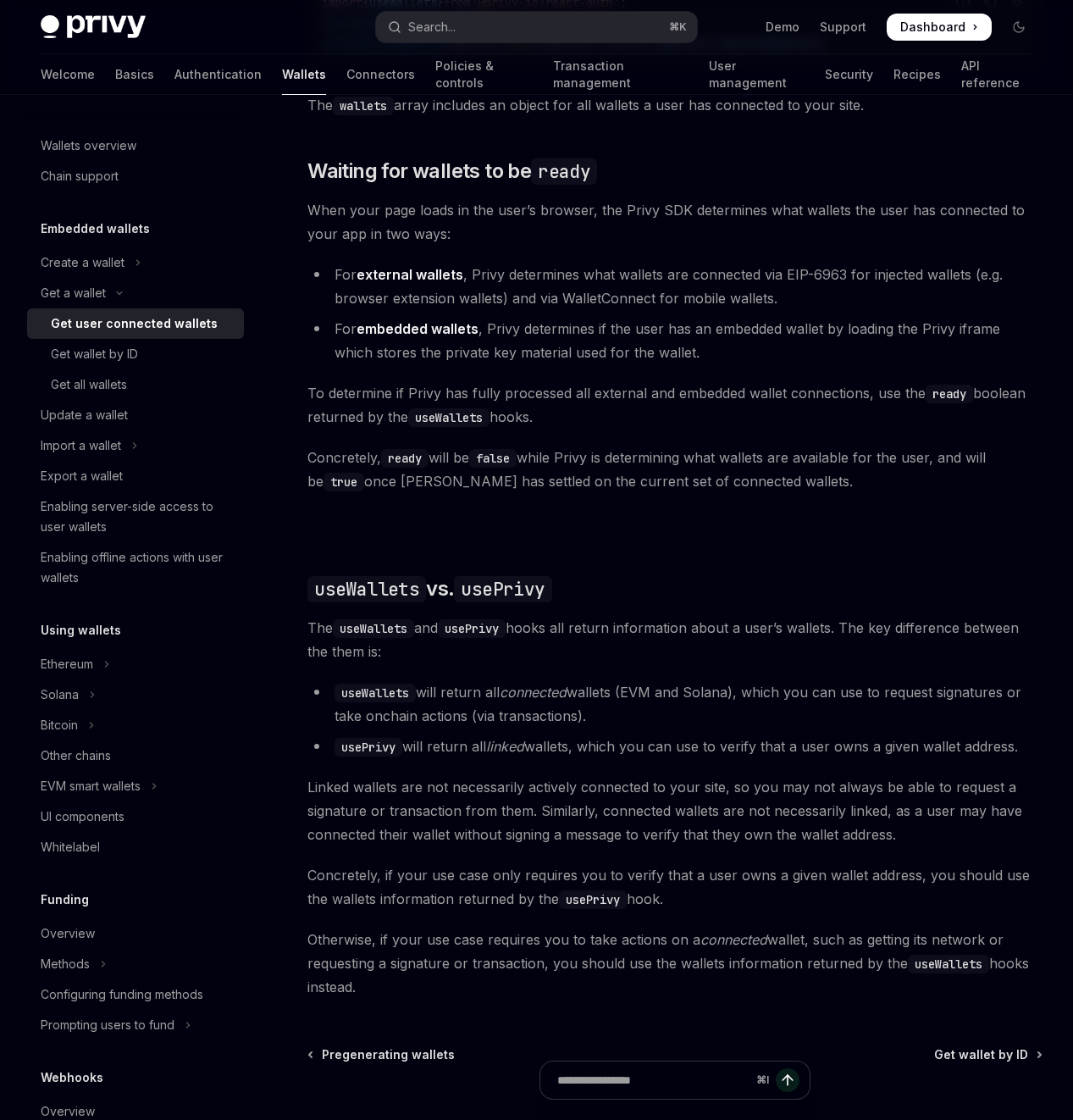
scroll to position [1383, 0]
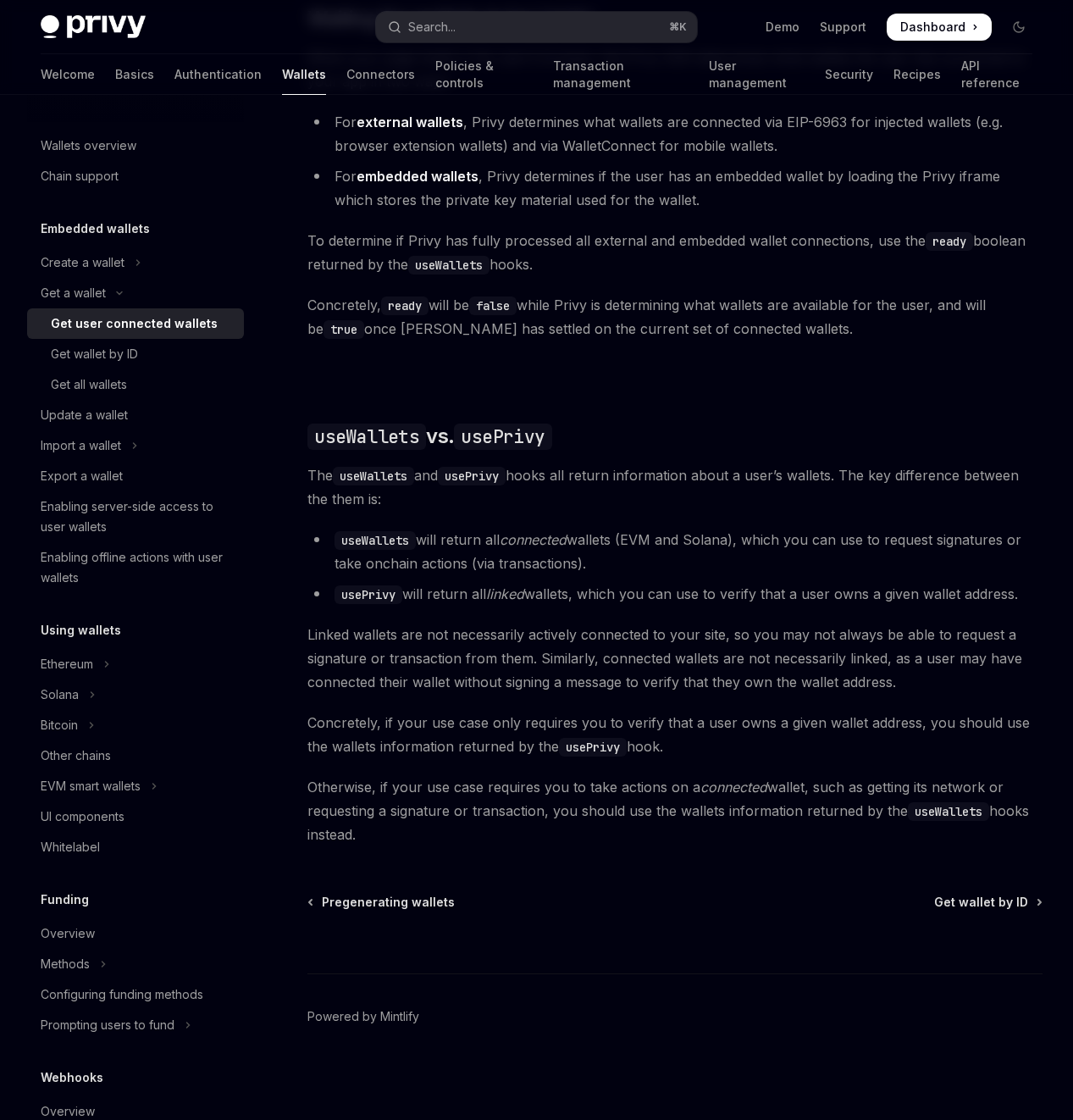
drag, startPoint x: 609, startPoint y: 532, endPoint x: 452, endPoint y: 524, distance: 157.2
click at [452, 528] on li "useWallets will return all connected wallets (EVM and Solana), which you can us…" at bounding box center [675, 551] width 735 height 48
click at [602, 528] on li "useWallets will return all connected wallets (EVM and Solana), which you can us…" at bounding box center [675, 551] width 735 height 48
drag, startPoint x: 412, startPoint y: 569, endPoint x: 656, endPoint y: 582, distance: 244.3
click at [656, 582] on li "usePrivy will return all linked wallets, which you can use to verify that a use…" at bounding box center [675, 594] width 735 height 23
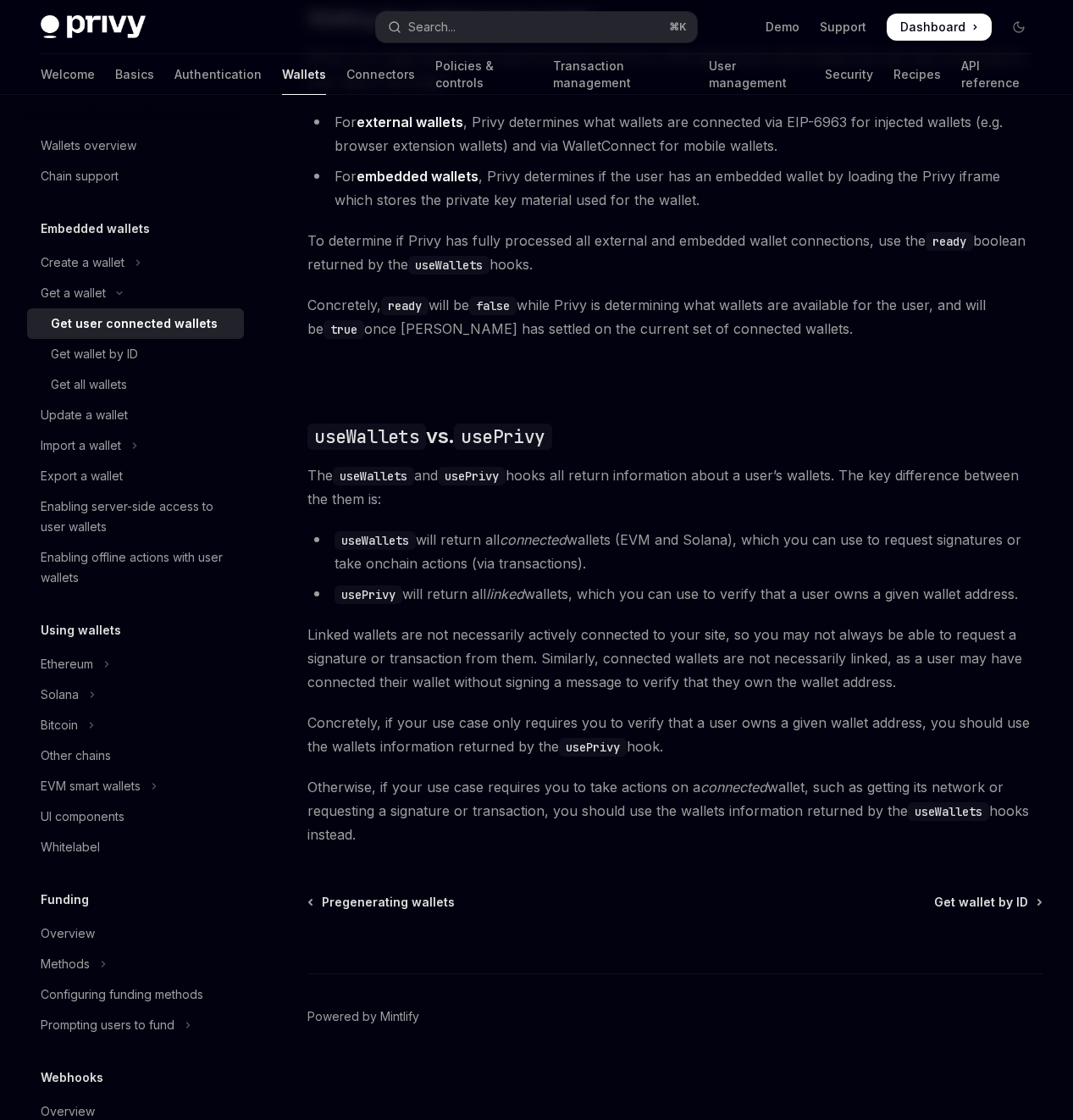
click at [665, 588] on li "usePrivy will return all linked wallets, which you can use to verify that a use…" at bounding box center [675, 594] width 735 height 23
drag, startPoint x: 566, startPoint y: 578, endPoint x: 398, endPoint y: 573, distance: 168.1
click at [398, 582] on li "usePrivy will return all linked wallets, which you can use to verify that a use…" at bounding box center [675, 594] width 735 height 23
click at [550, 589] on li "usePrivy will return all linked wallets, which you can use to verify that a use…" at bounding box center [675, 594] width 735 height 23
drag, startPoint x: 655, startPoint y: 592, endPoint x: 449, endPoint y: 569, distance: 207.3
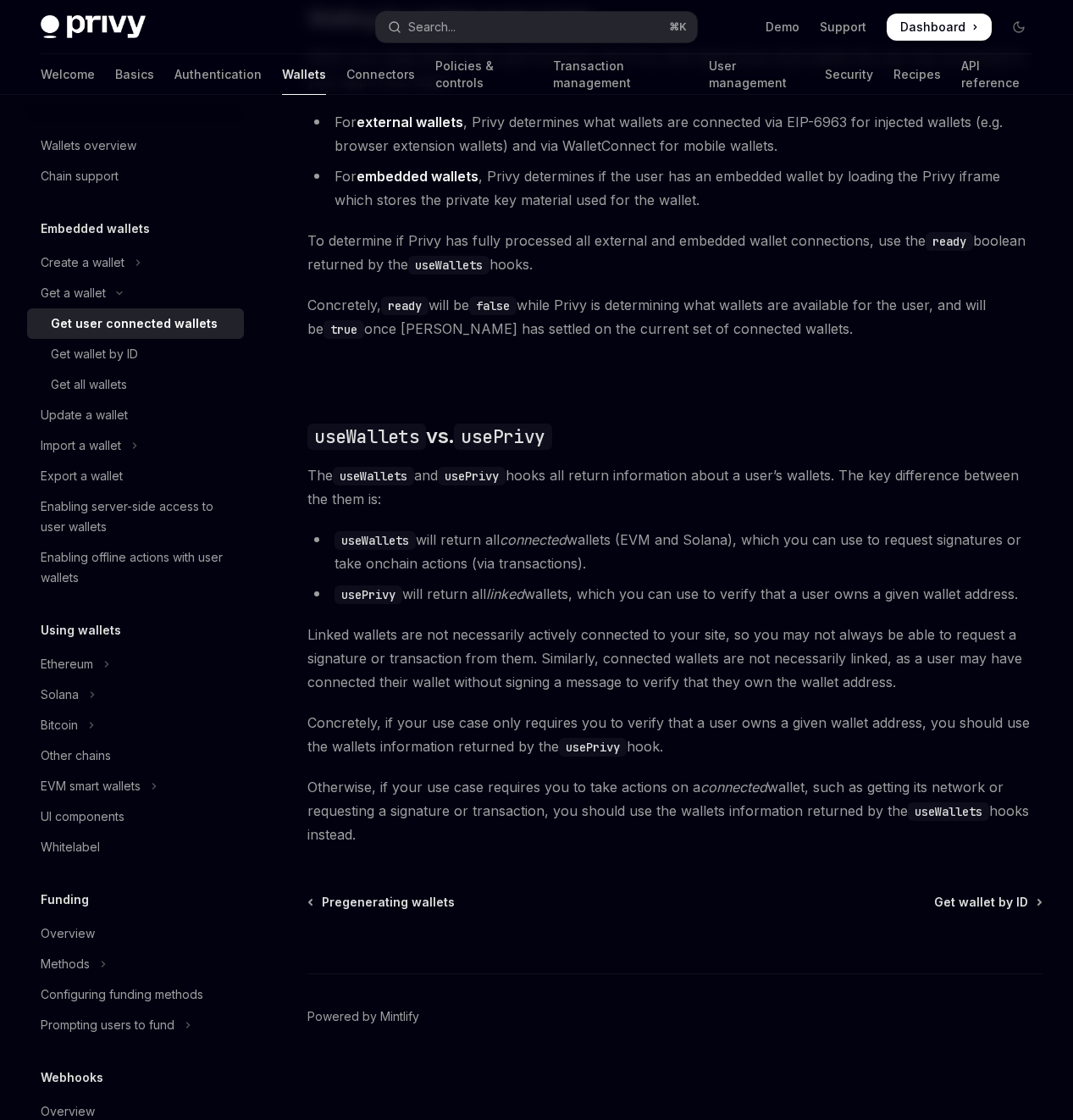
click at [449, 582] on li "usePrivy will return all linked wallets, which you can use to verify that a use…" at bounding box center [675, 594] width 735 height 23
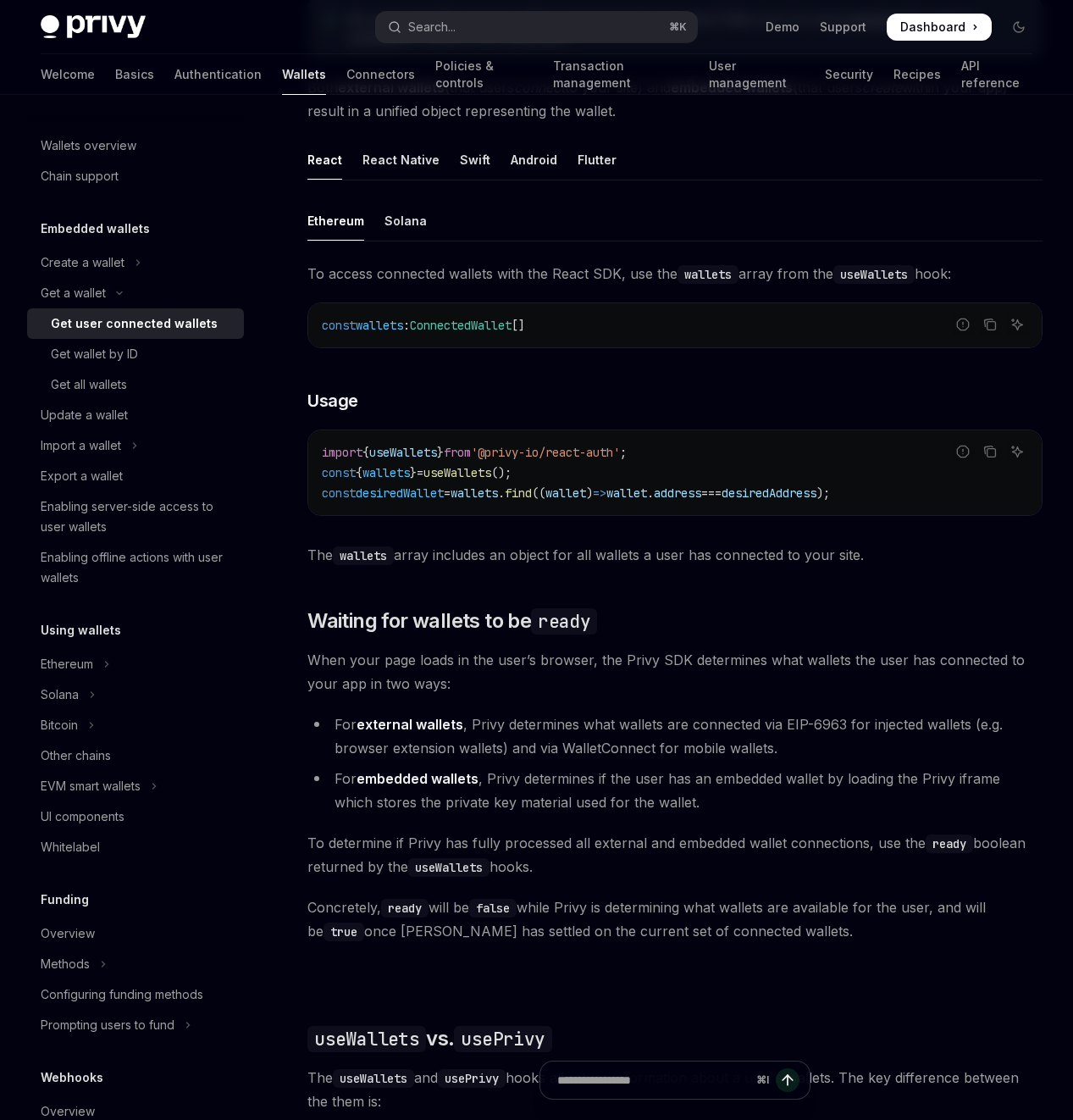
scroll to position [413, 0]
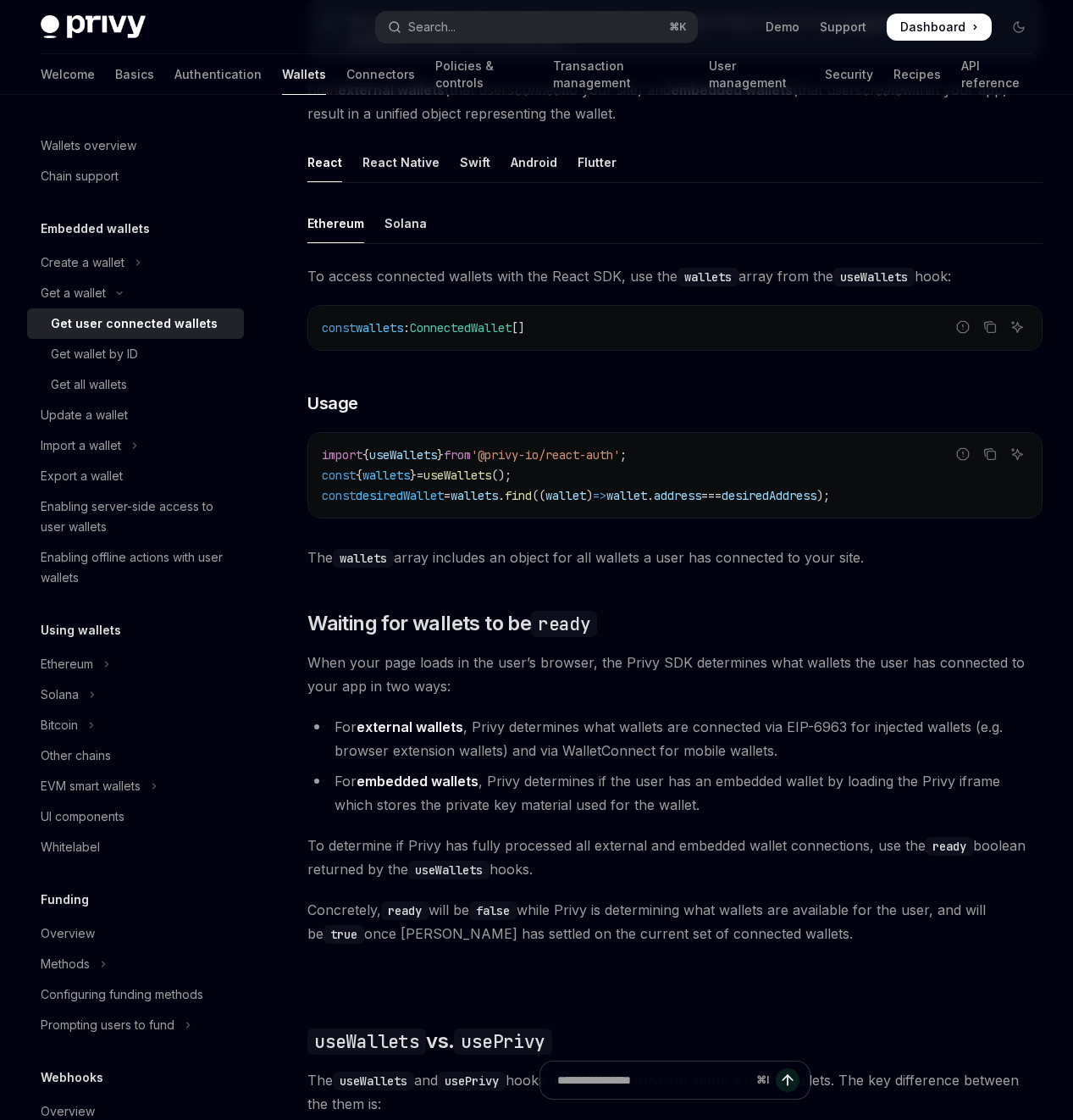
click at [502, 336] on span "ConnectedWallet" at bounding box center [461, 328] width 102 height 16
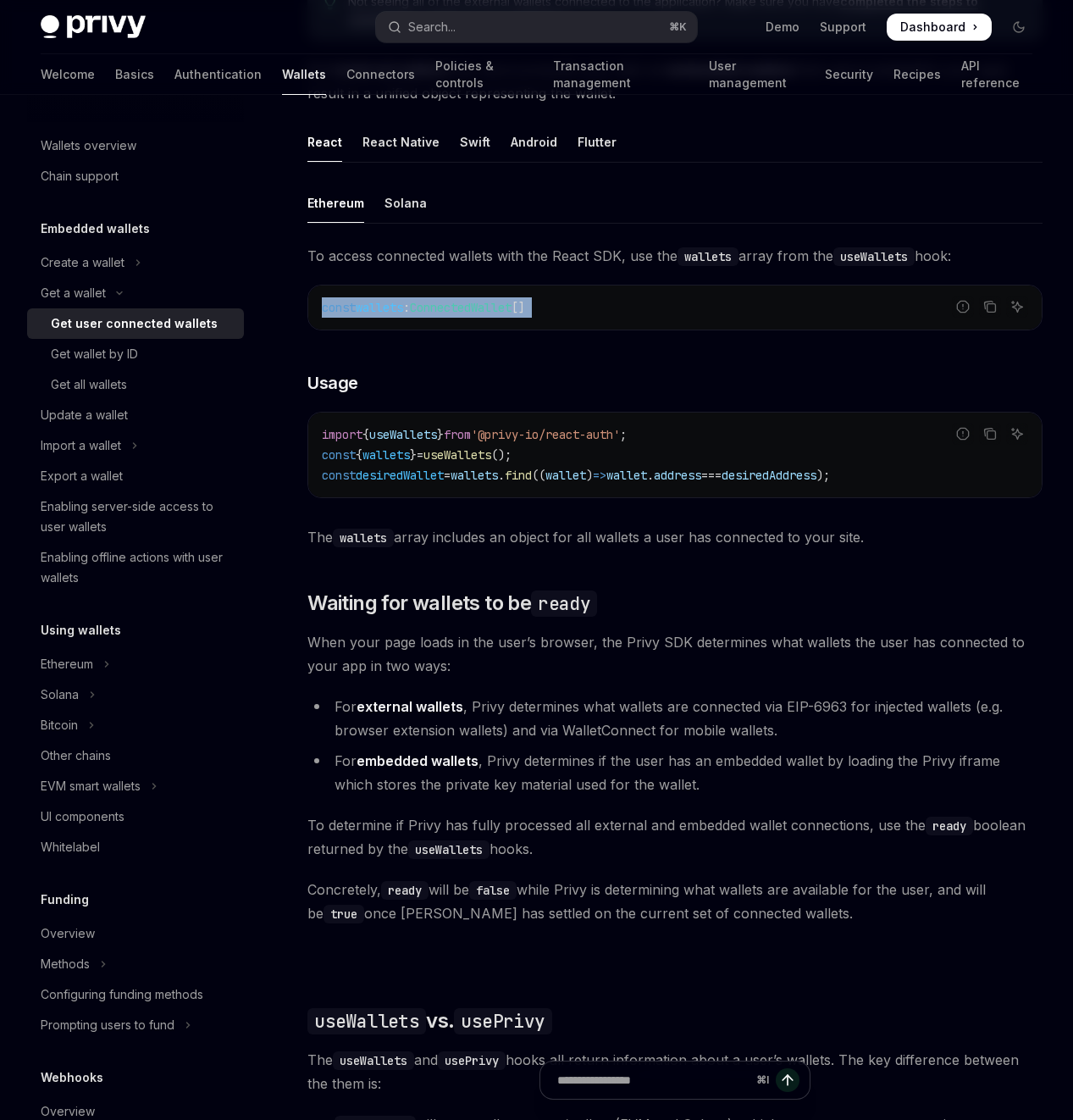
scroll to position [0, 0]
click at [407, 223] on div "Solana" at bounding box center [406, 203] width 43 height 40
type textarea "*"
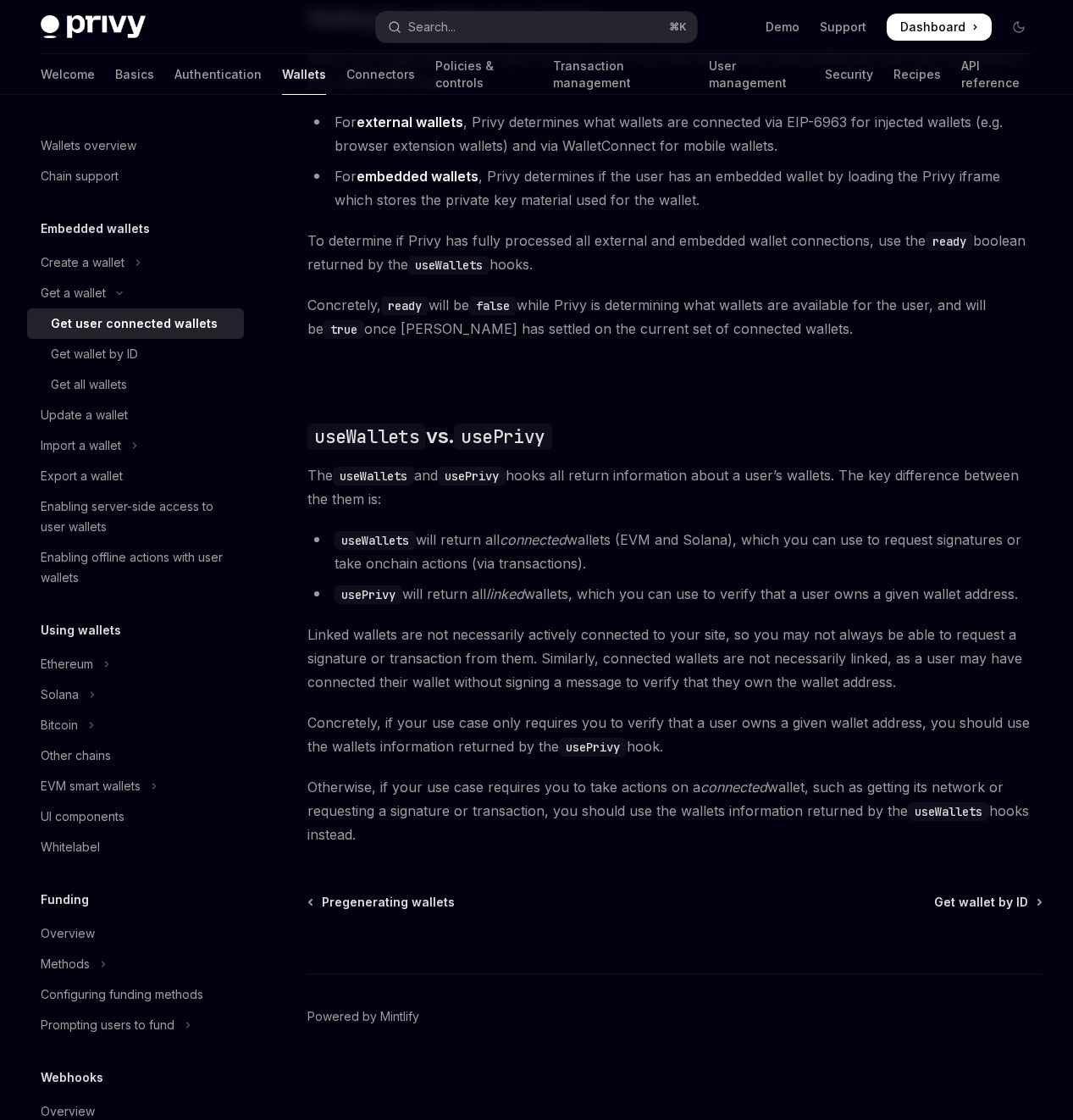
scroll to position [1452, 0]
click at [0, 0] on div "On this page Usage Waiting for wallets to be ready useWallets vs. usePrivy" at bounding box center [0, 0] width 0 height 0
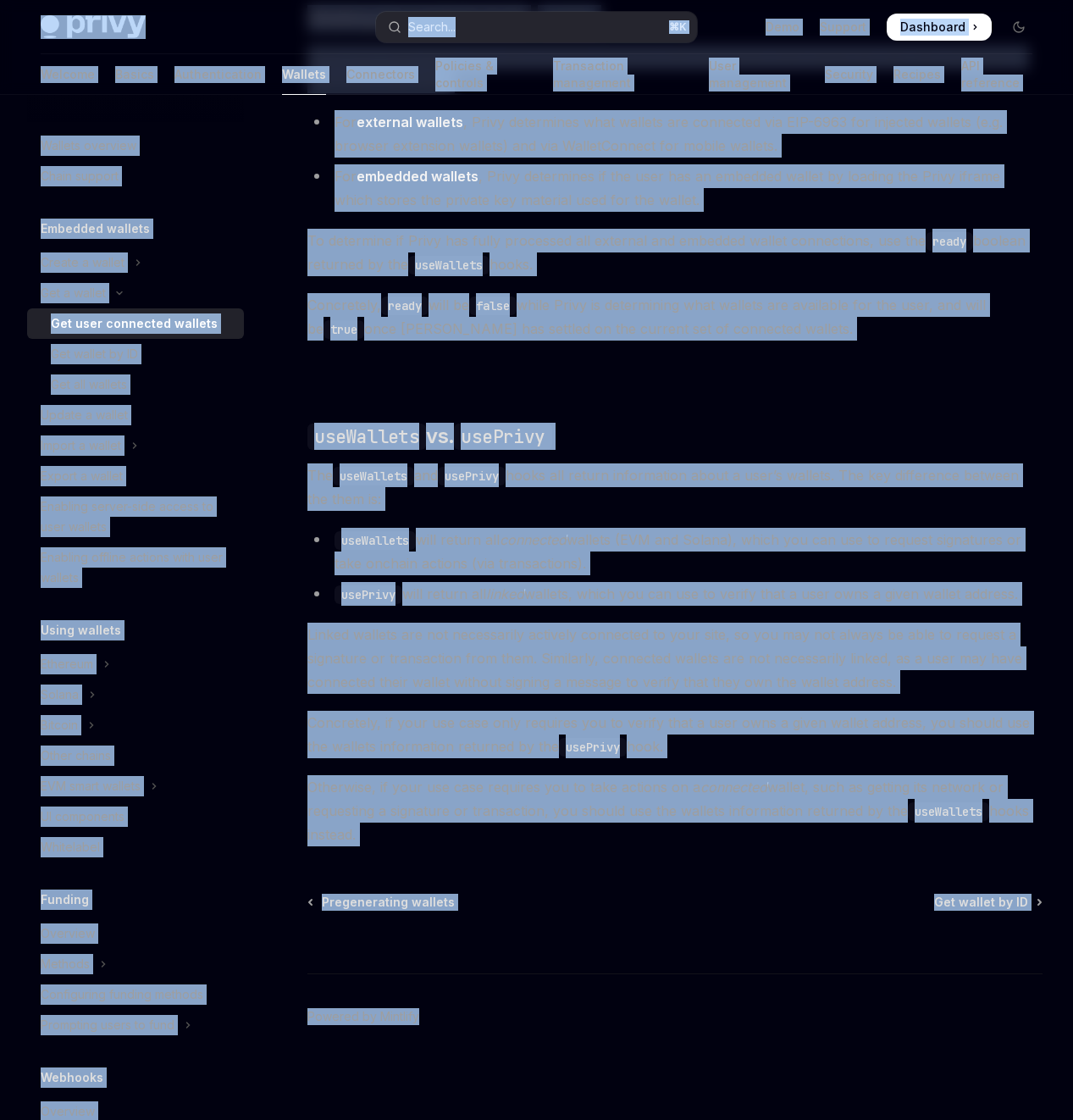
copy div "Skip to main content Privy Docs home page Search... ⌘ K Demo Support Dashboard …"
click at [0, 0] on div "On this page Usage Waiting for wallets to be ready useWallets vs. usePrivy" at bounding box center [0, 0] width 0 height 0
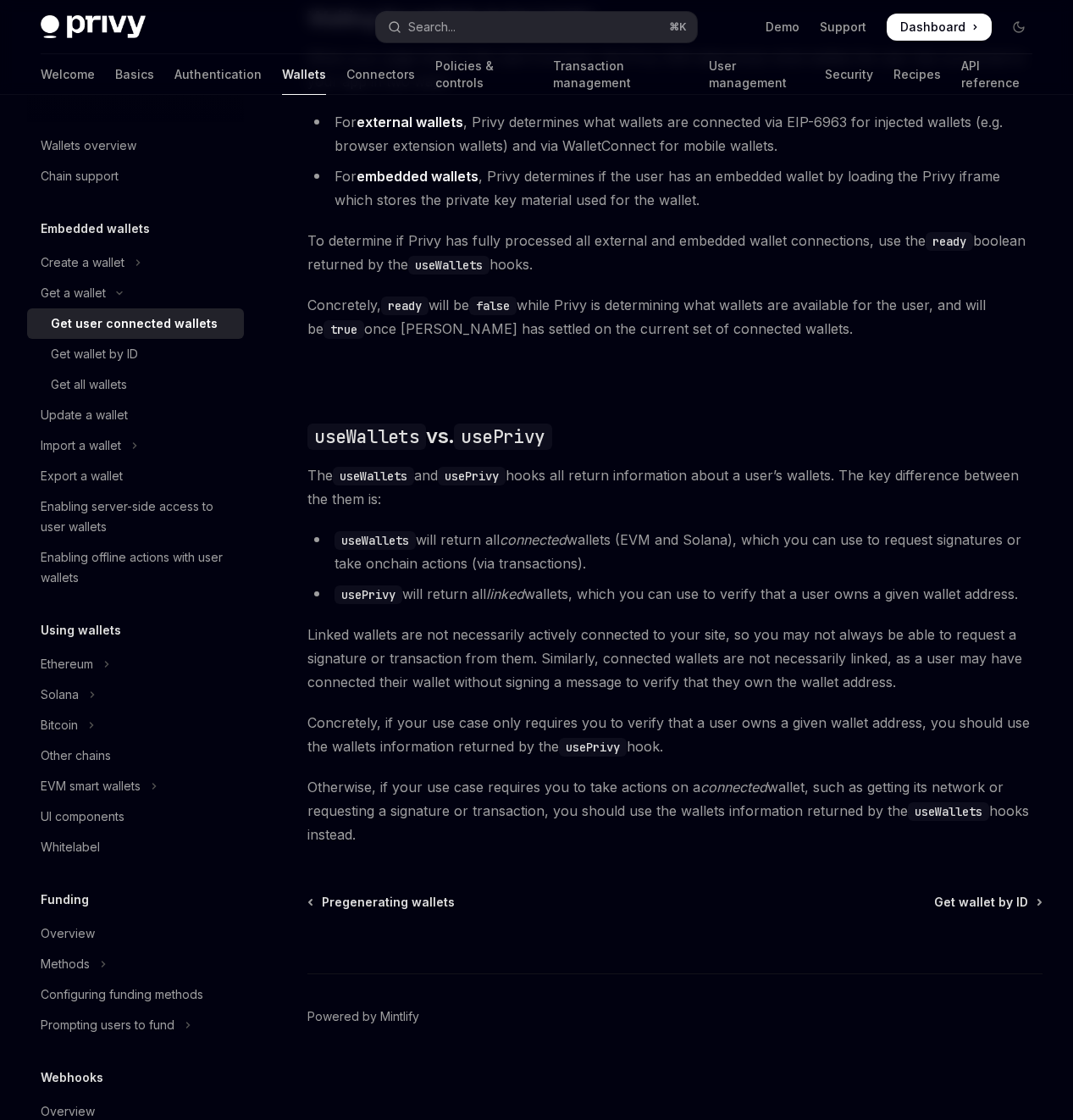
click at [590, 528] on li "useWallets will return all connected wallets (EVM and Solana), which you can us…" at bounding box center [675, 551] width 735 height 48
